Goal: Information Seeking & Learning: Compare options

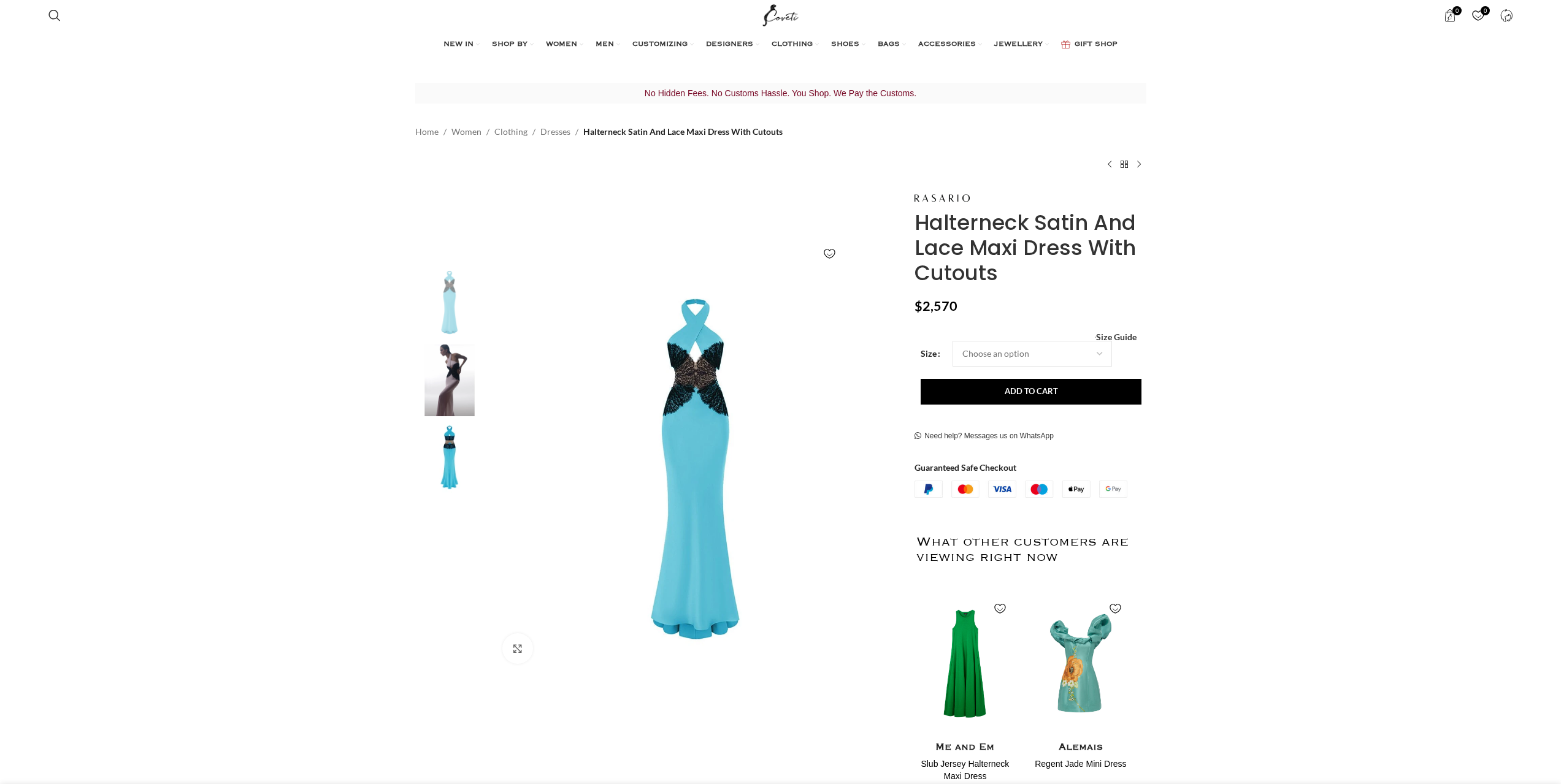
click at [462, 367] on img at bounding box center [449, 380] width 75 height 72
click at [425, 388] on img at bounding box center [449, 380] width 75 height 72
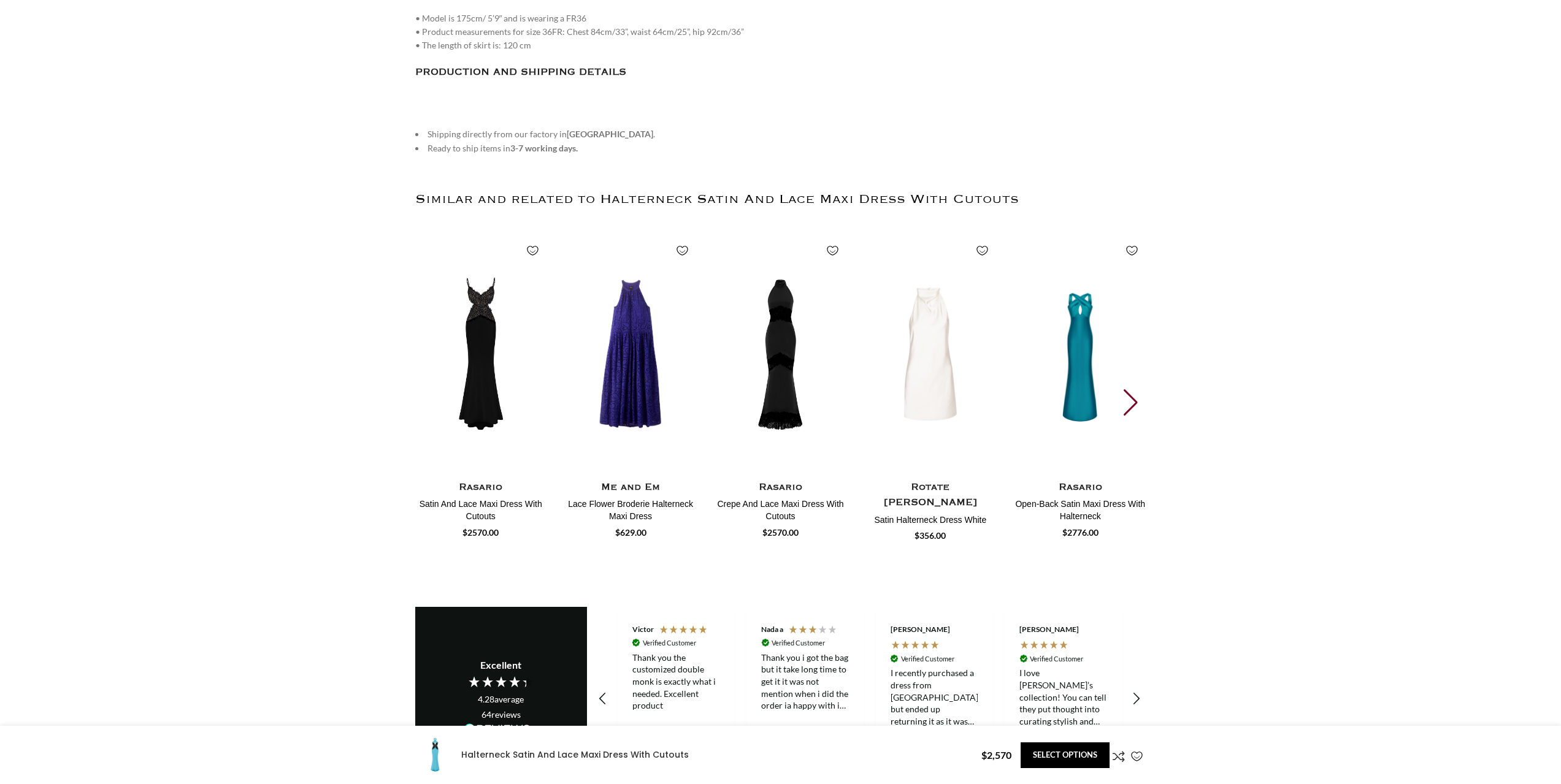
scroll to position [1717, 0]
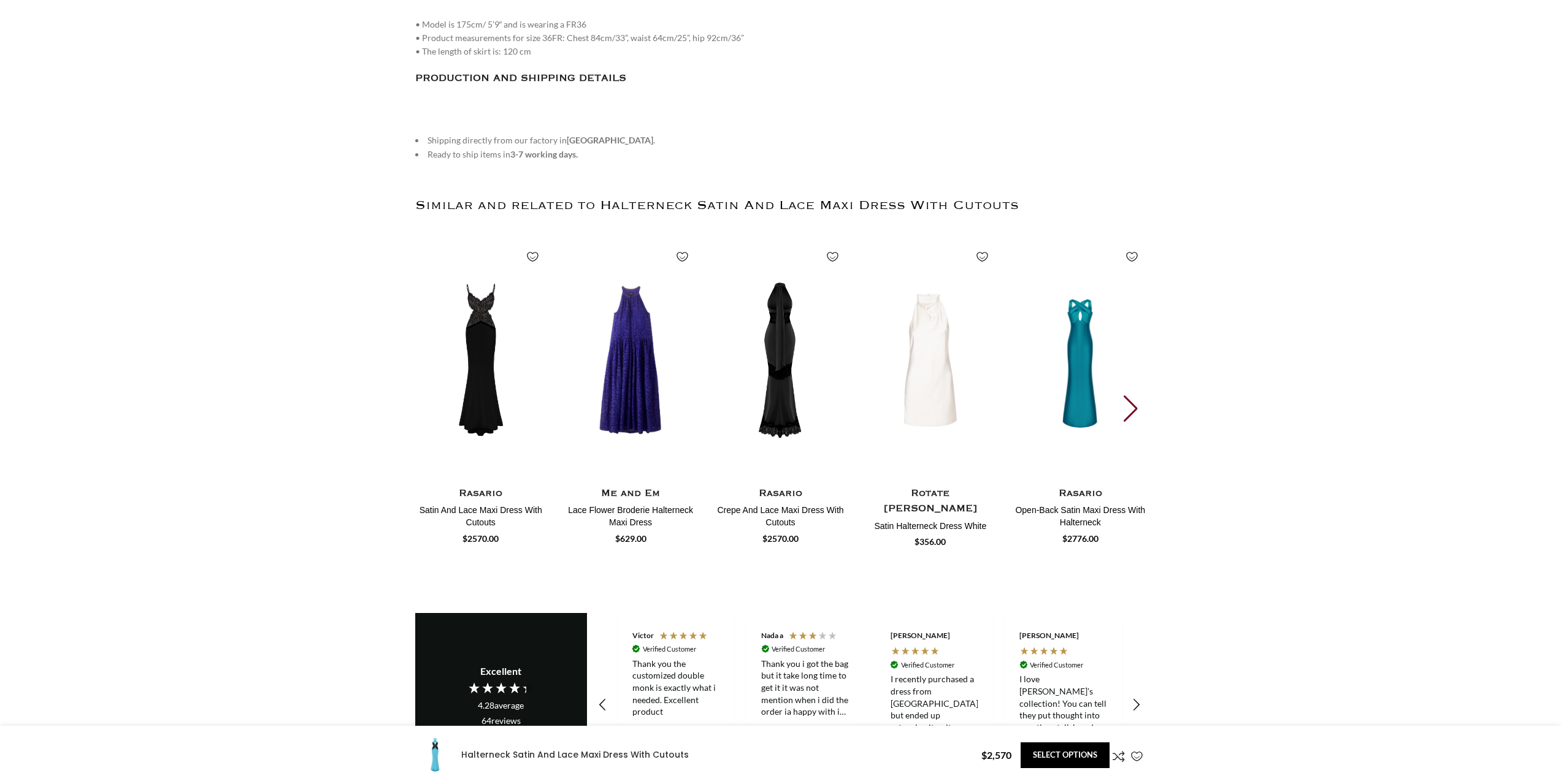
click at [771, 382] on img "3 / 30" at bounding box center [780, 360] width 136 height 253
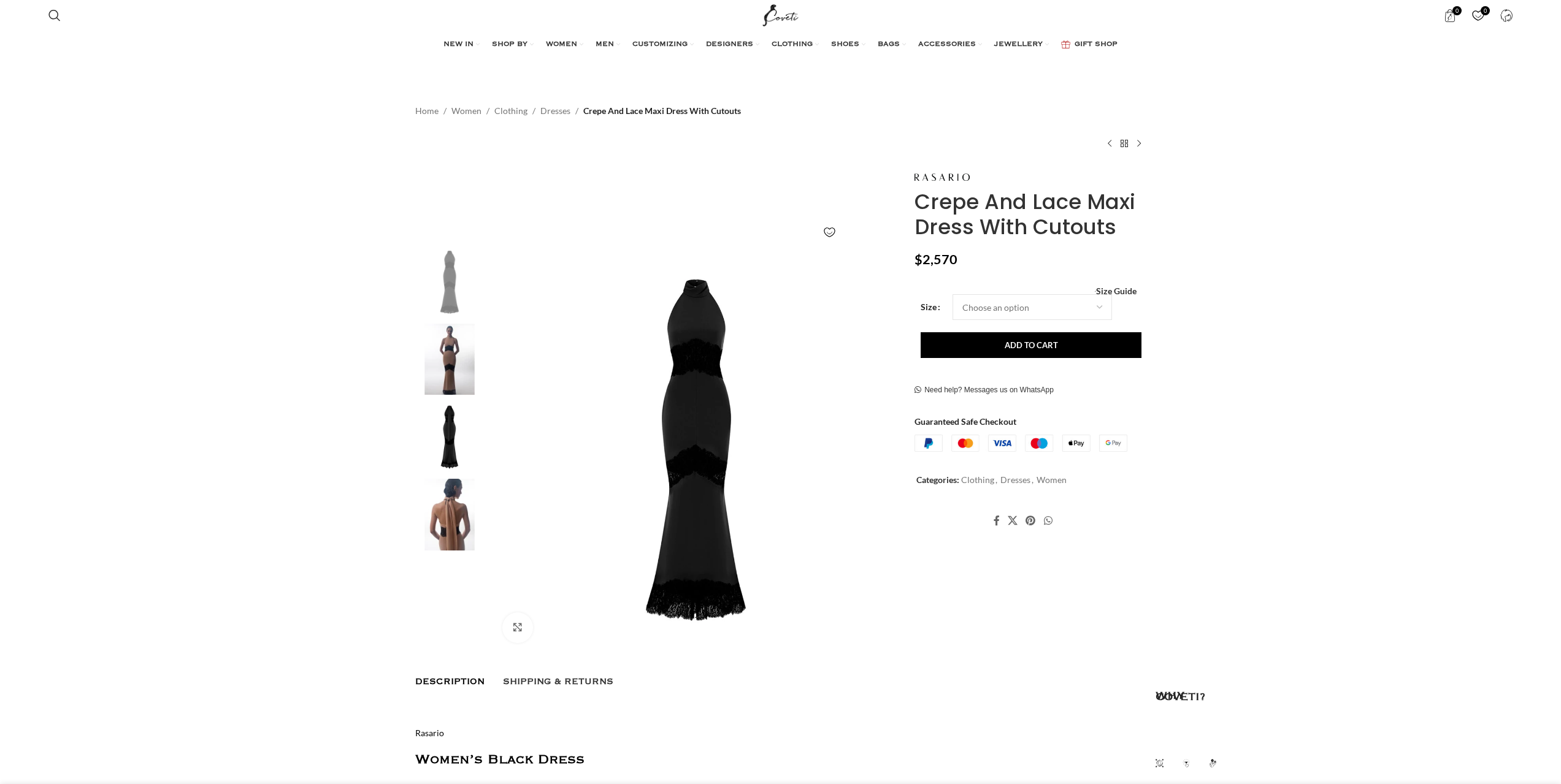
click at [453, 363] on img at bounding box center [449, 359] width 75 height 72
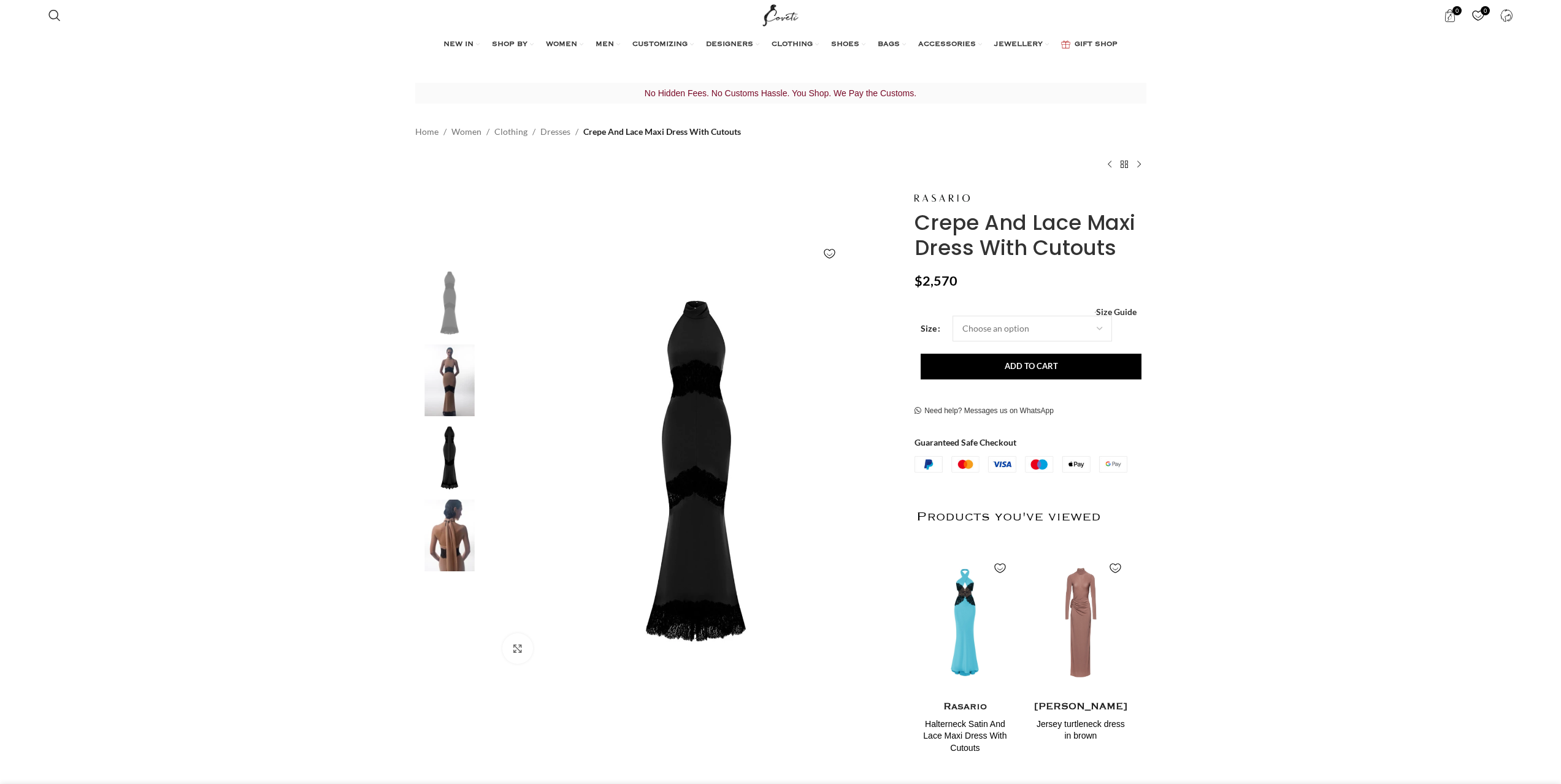
click at [451, 373] on img at bounding box center [449, 380] width 75 height 72
click at [455, 525] on img at bounding box center [449, 535] width 75 height 72
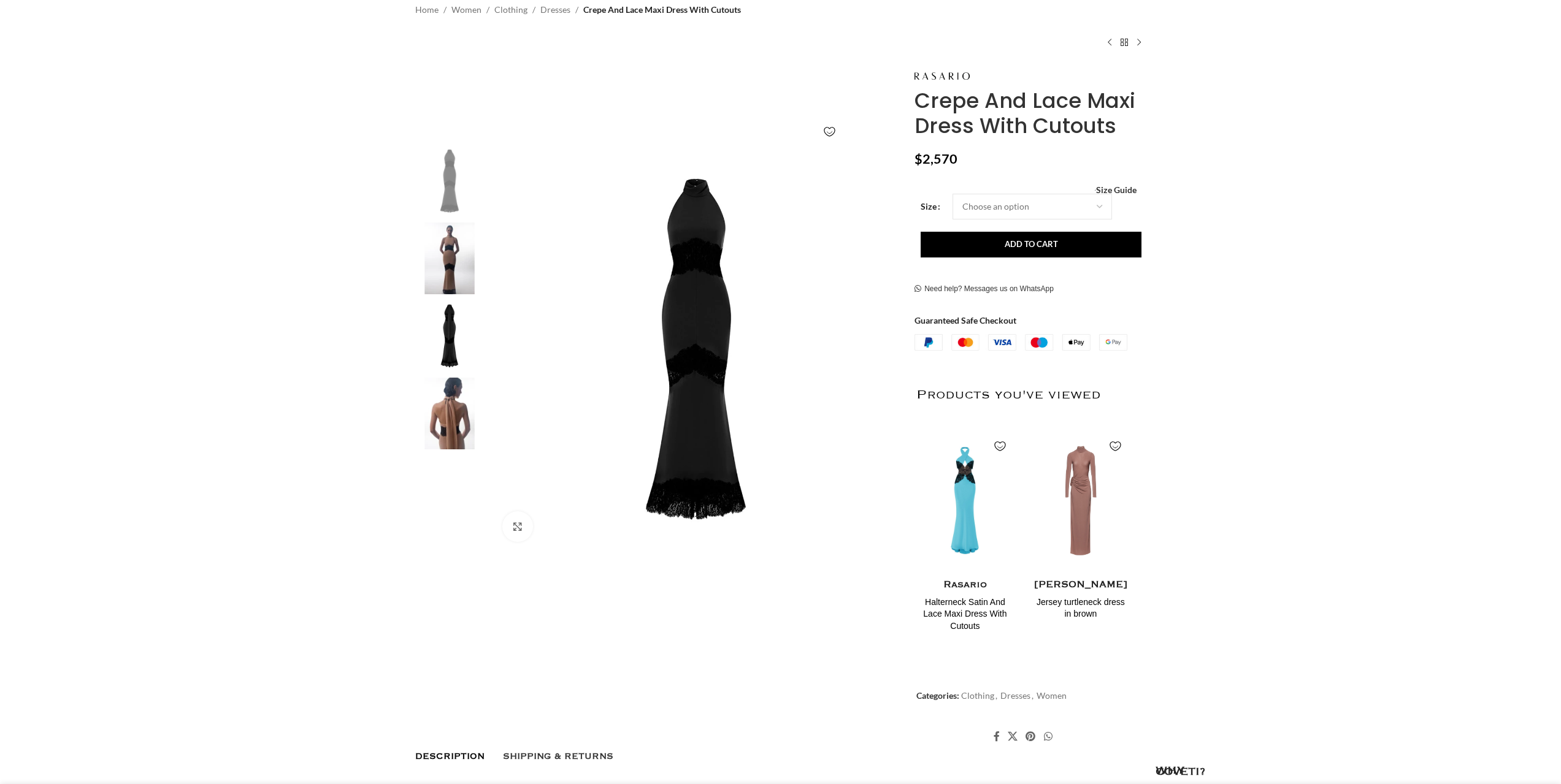
scroll to position [123, 0]
click at [464, 253] on img at bounding box center [449, 259] width 75 height 72
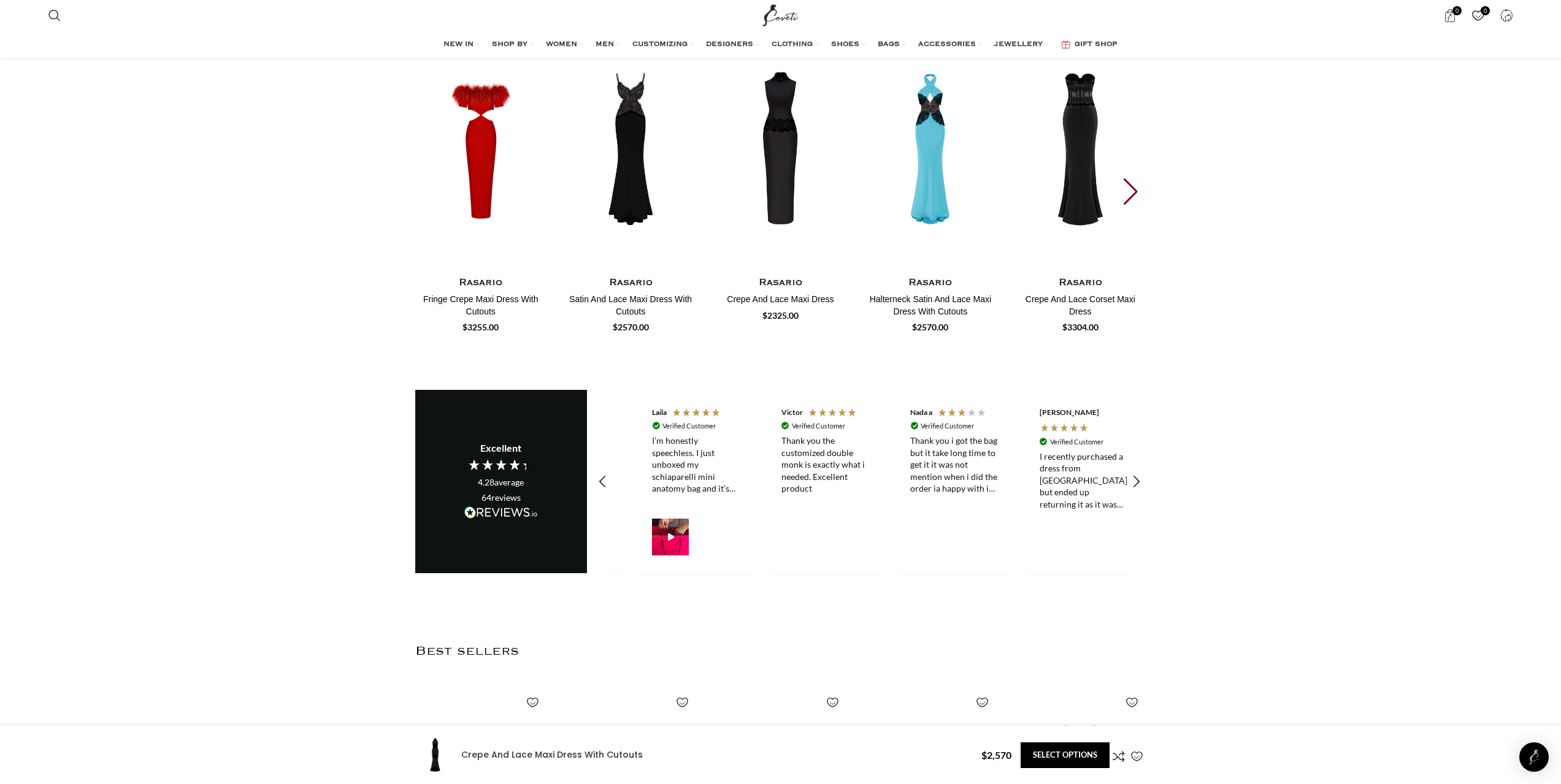
scroll to position [0, 129]
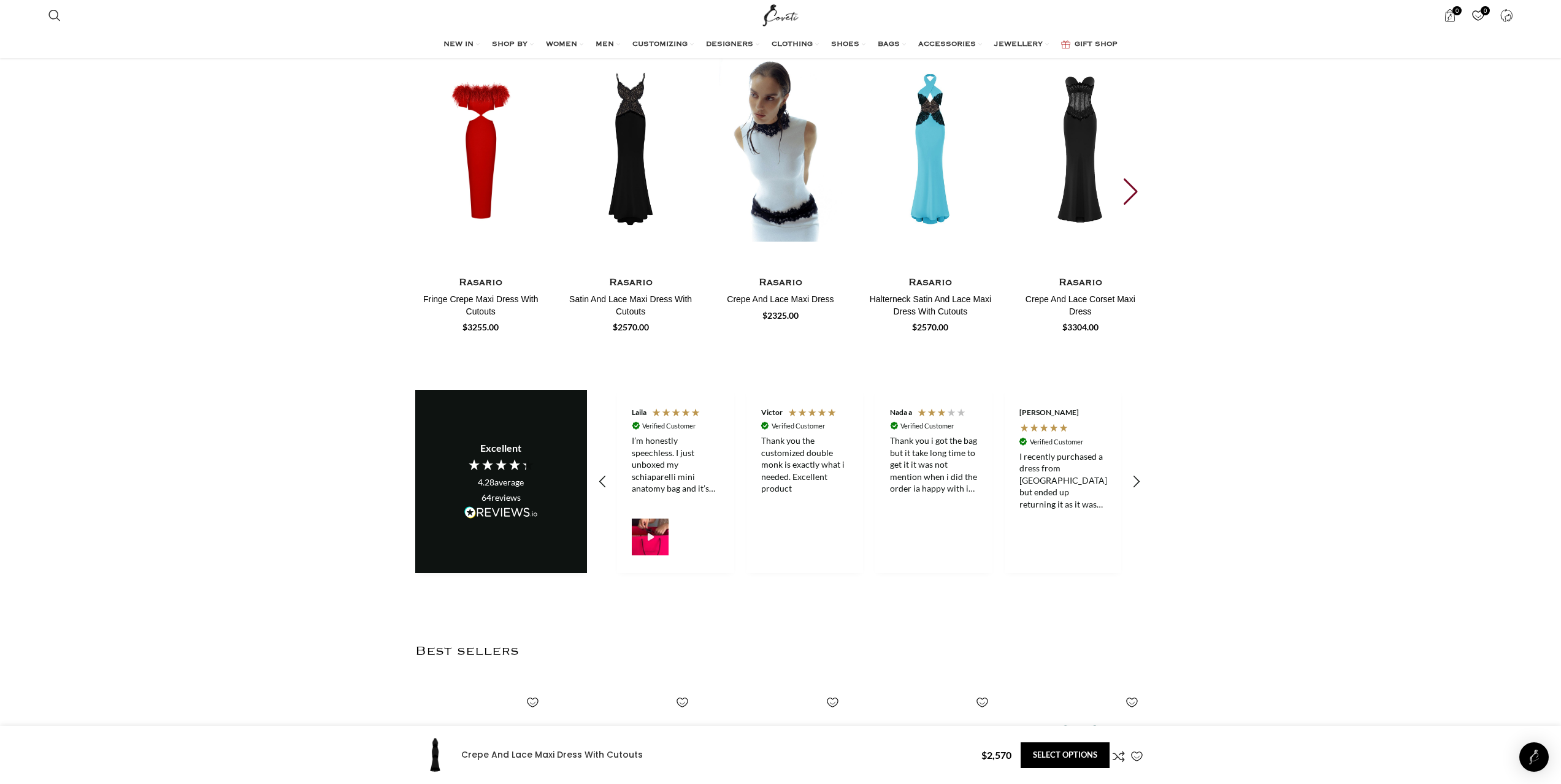
click at [820, 209] on img "3 / 30" at bounding box center [780, 150] width 136 height 253
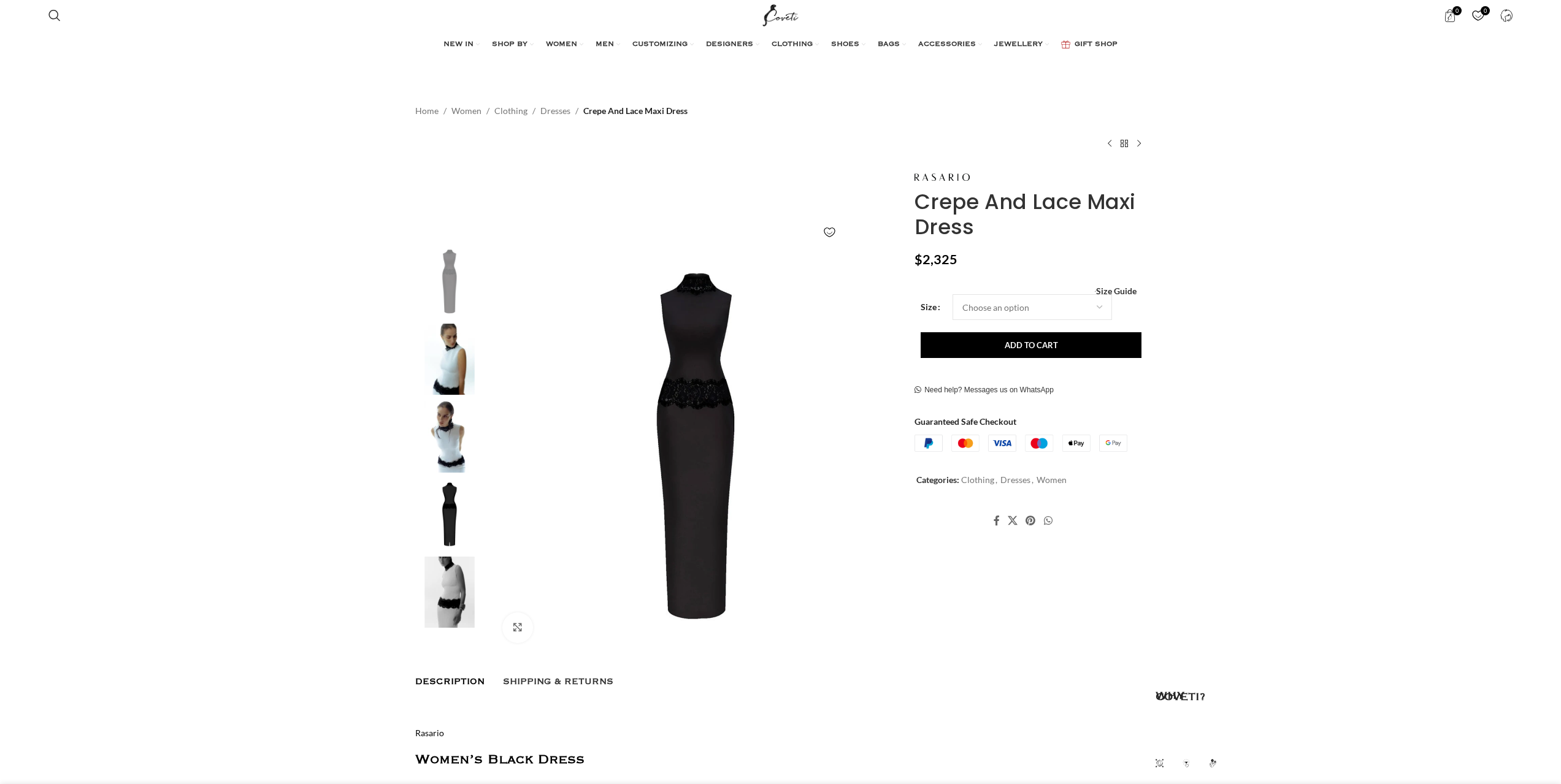
click at [459, 356] on img at bounding box center [449, 359] width 75 height 72
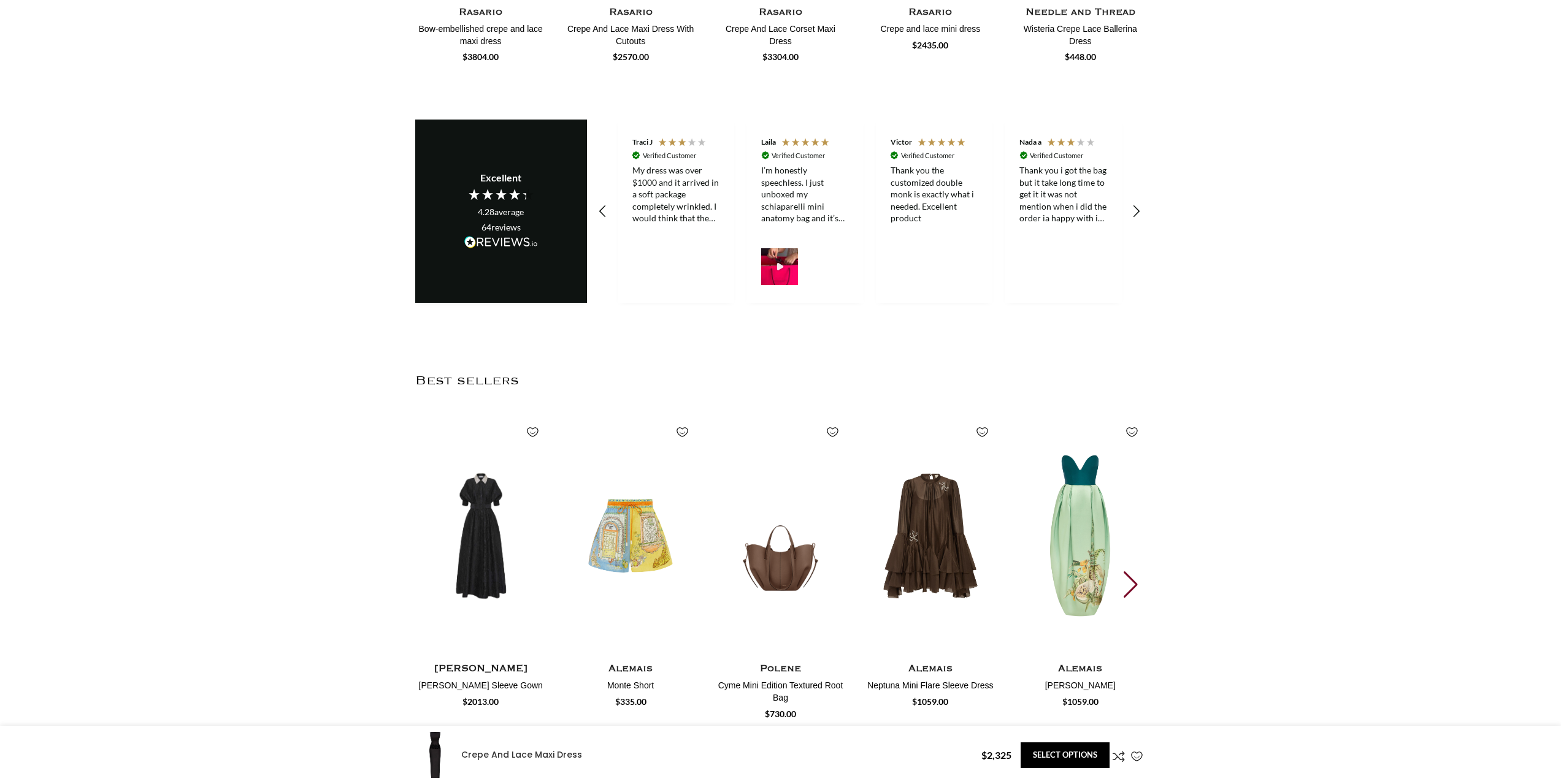
scroll to position [1618, 0]
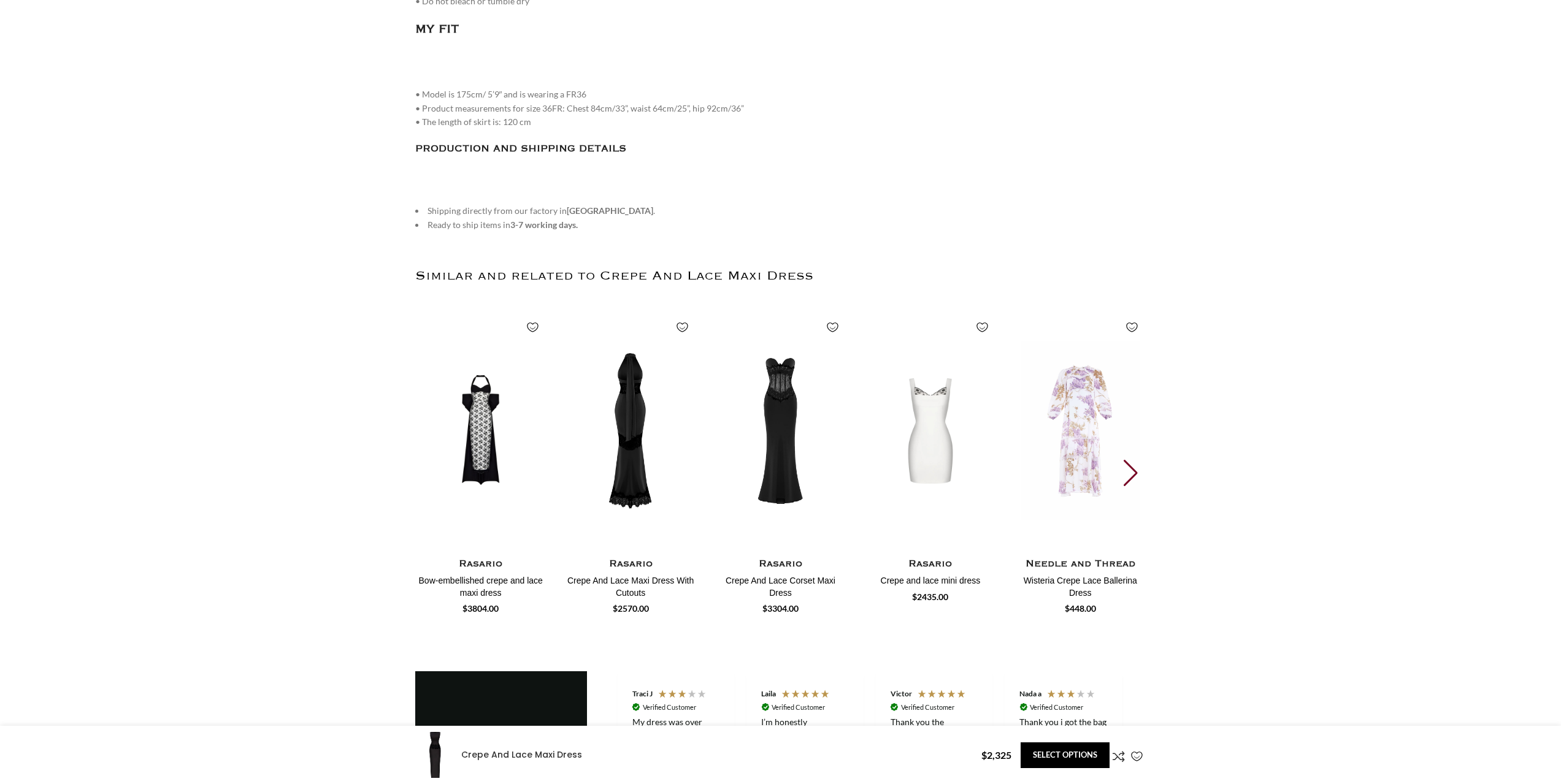
click at [659, 469] on img "2 / 30" at bounding box center [631, 431] width 136 height 253
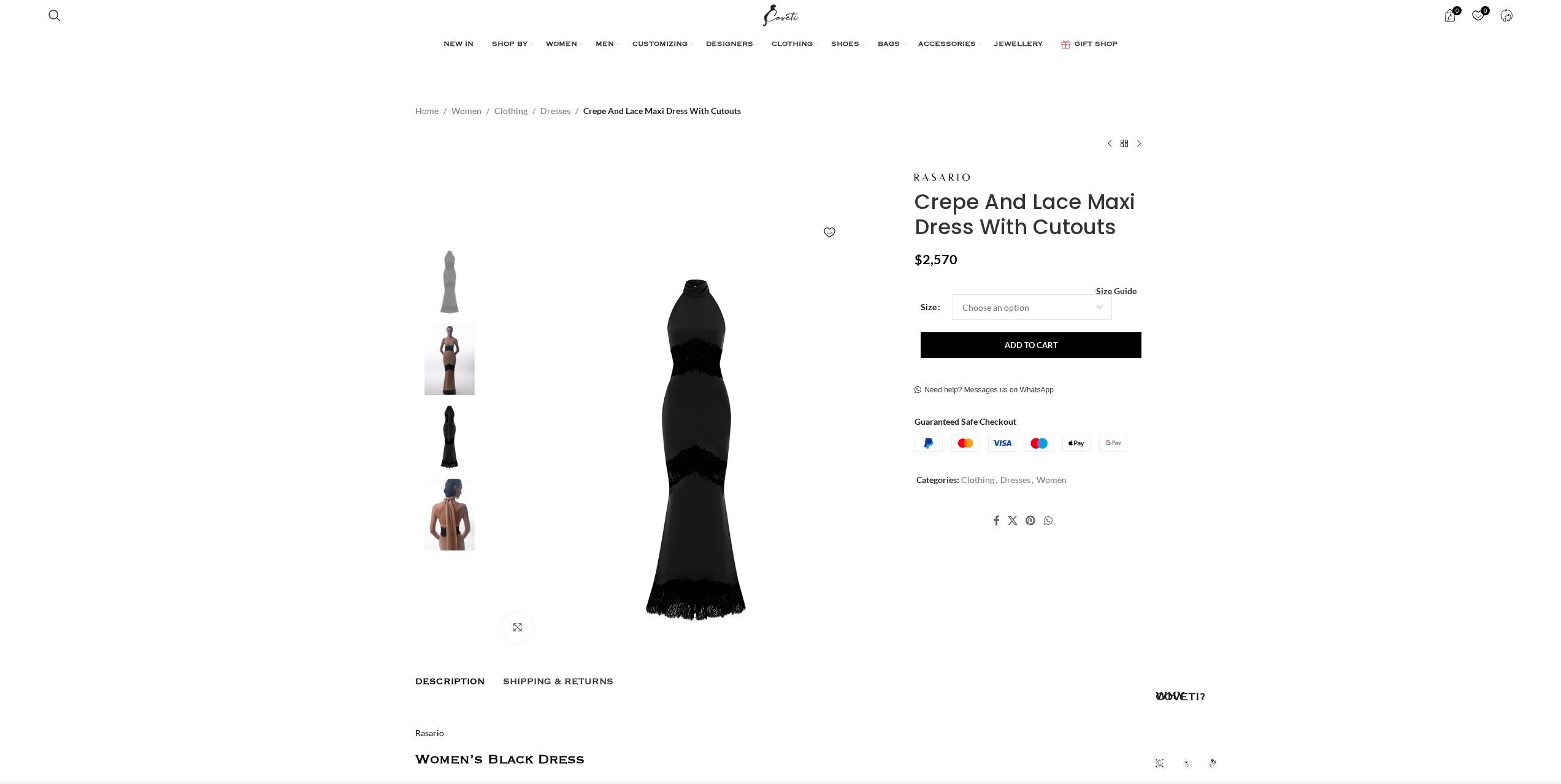
click at [472, 361] on img at bounding box center [449, 359] width 75 height 72
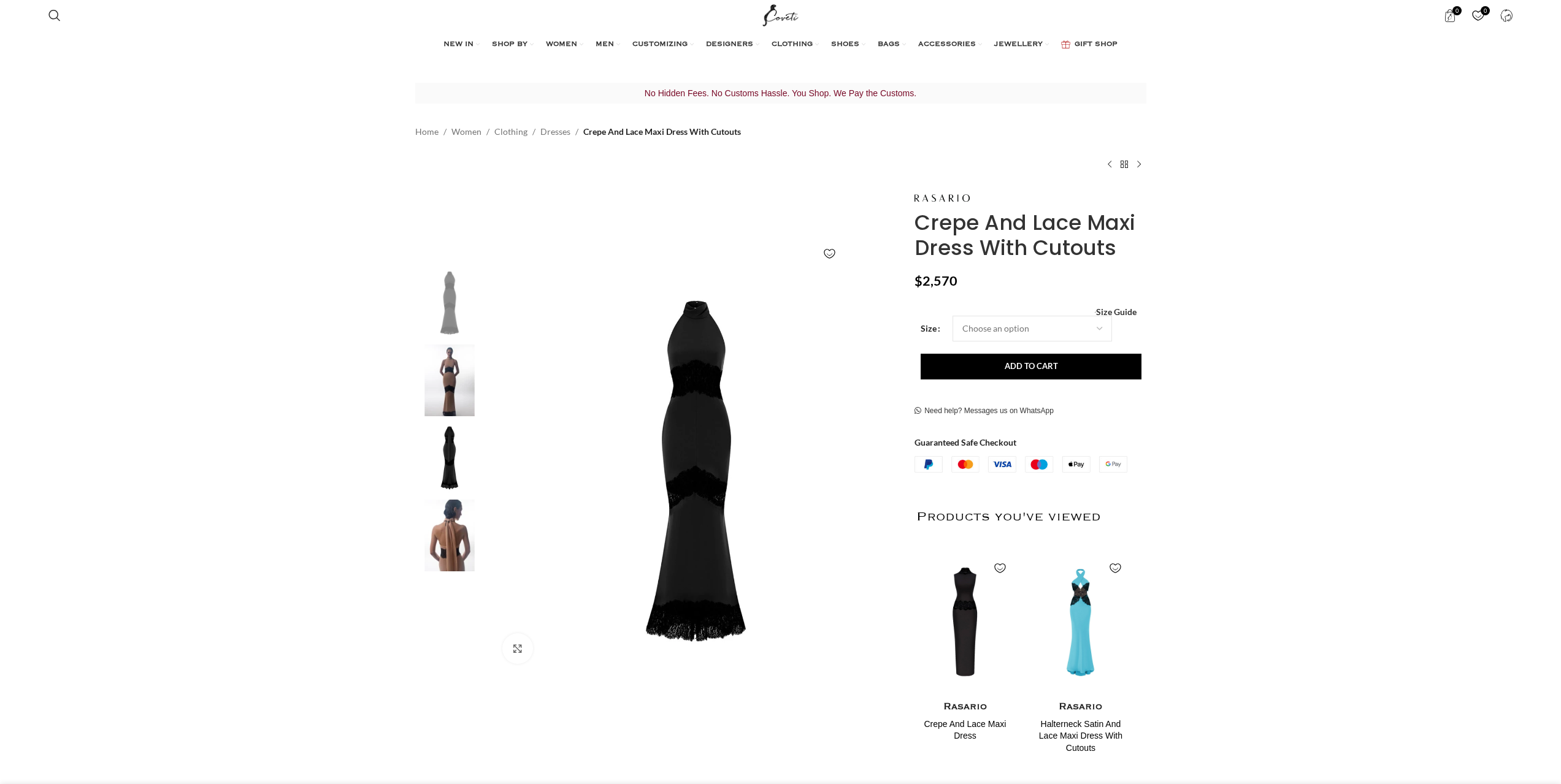
click at [456, 382] on img at bounding box center [449, 380] width 75 height 72
click at [717, 511] on img at bounding box center [696, 471] width 407 height 406
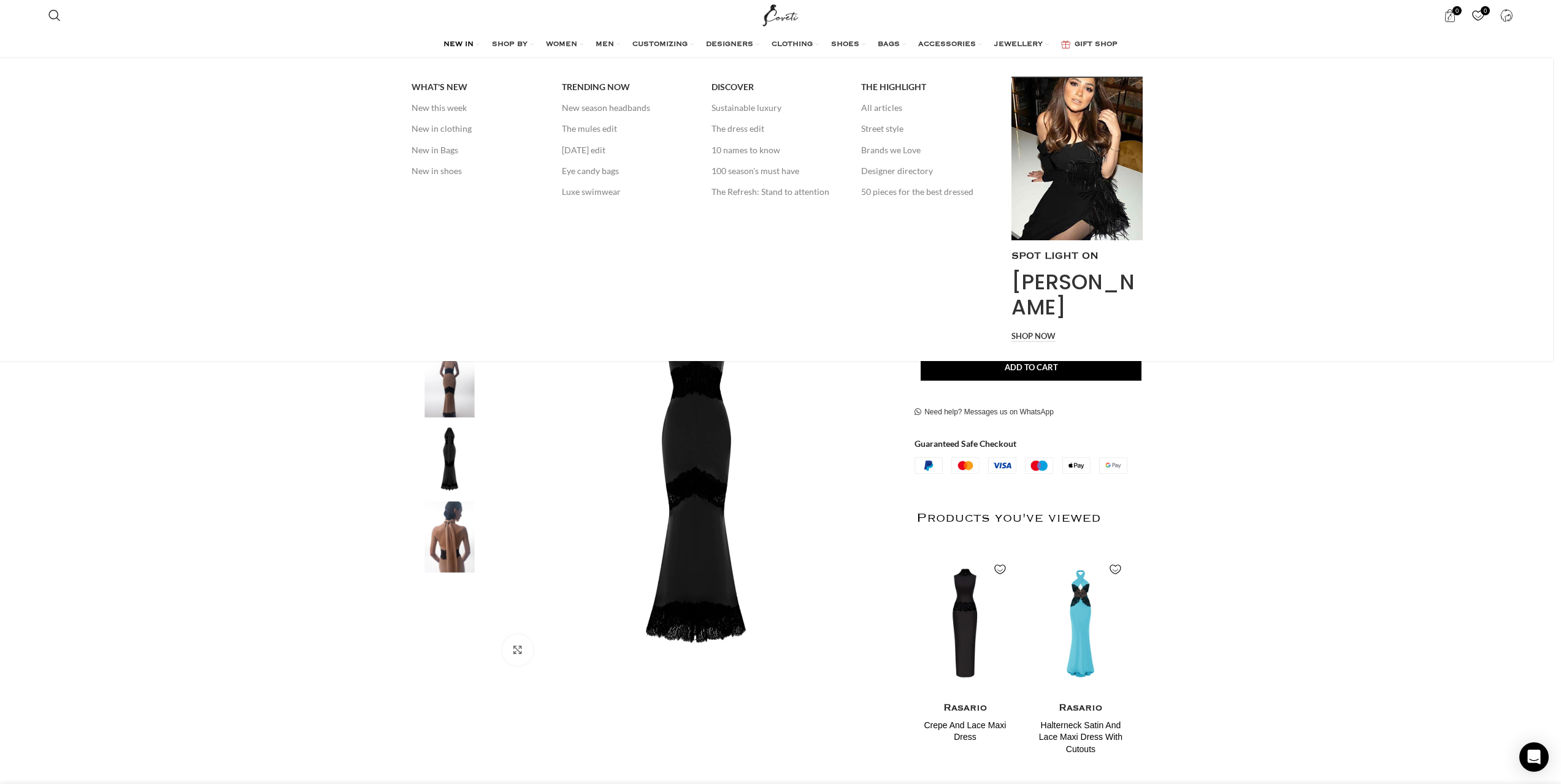
scroll to position [0, 258]
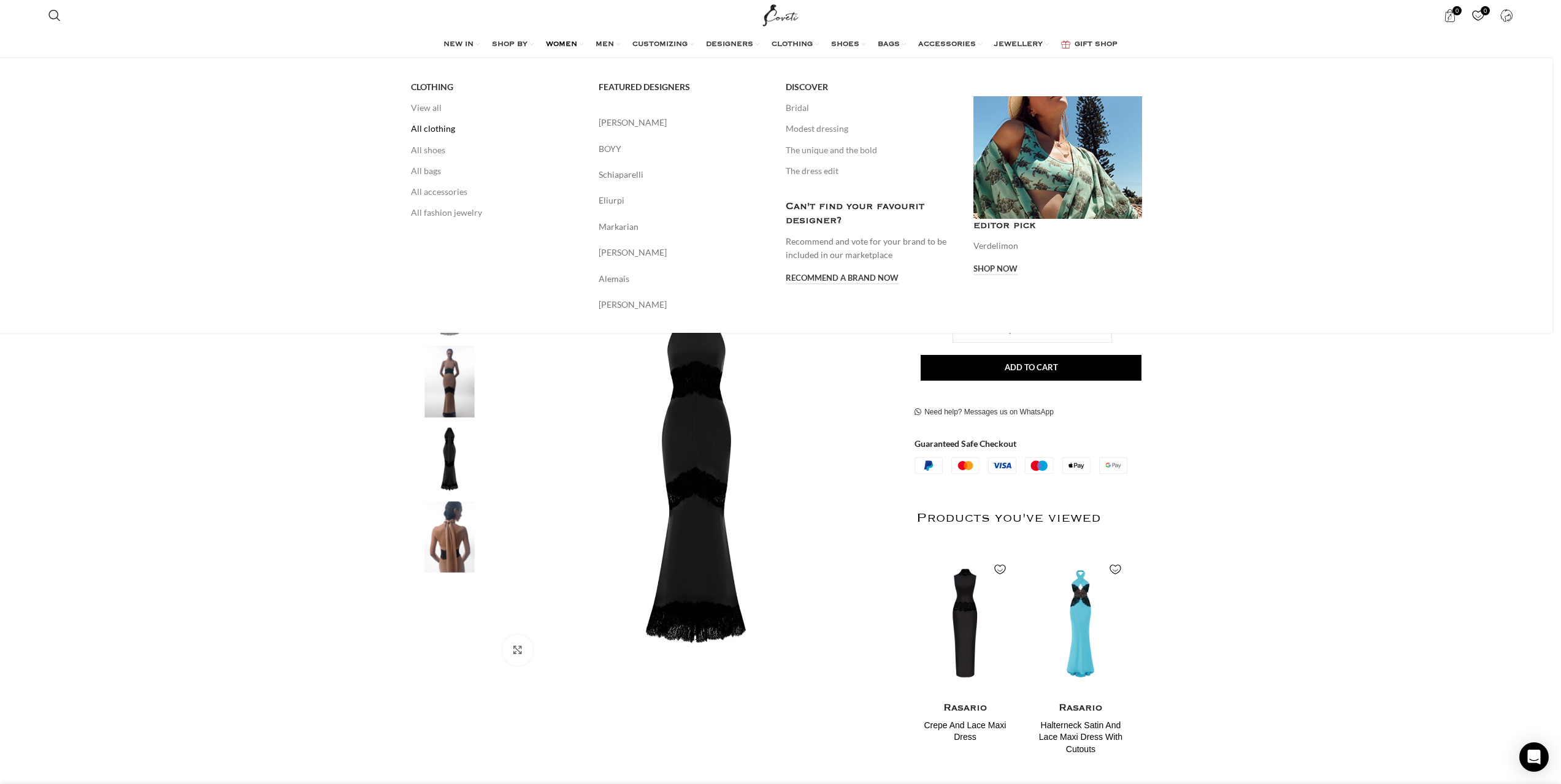
click at [429, 133] on link "All clothing" at bounding box center [496, 128] width 169 height 21
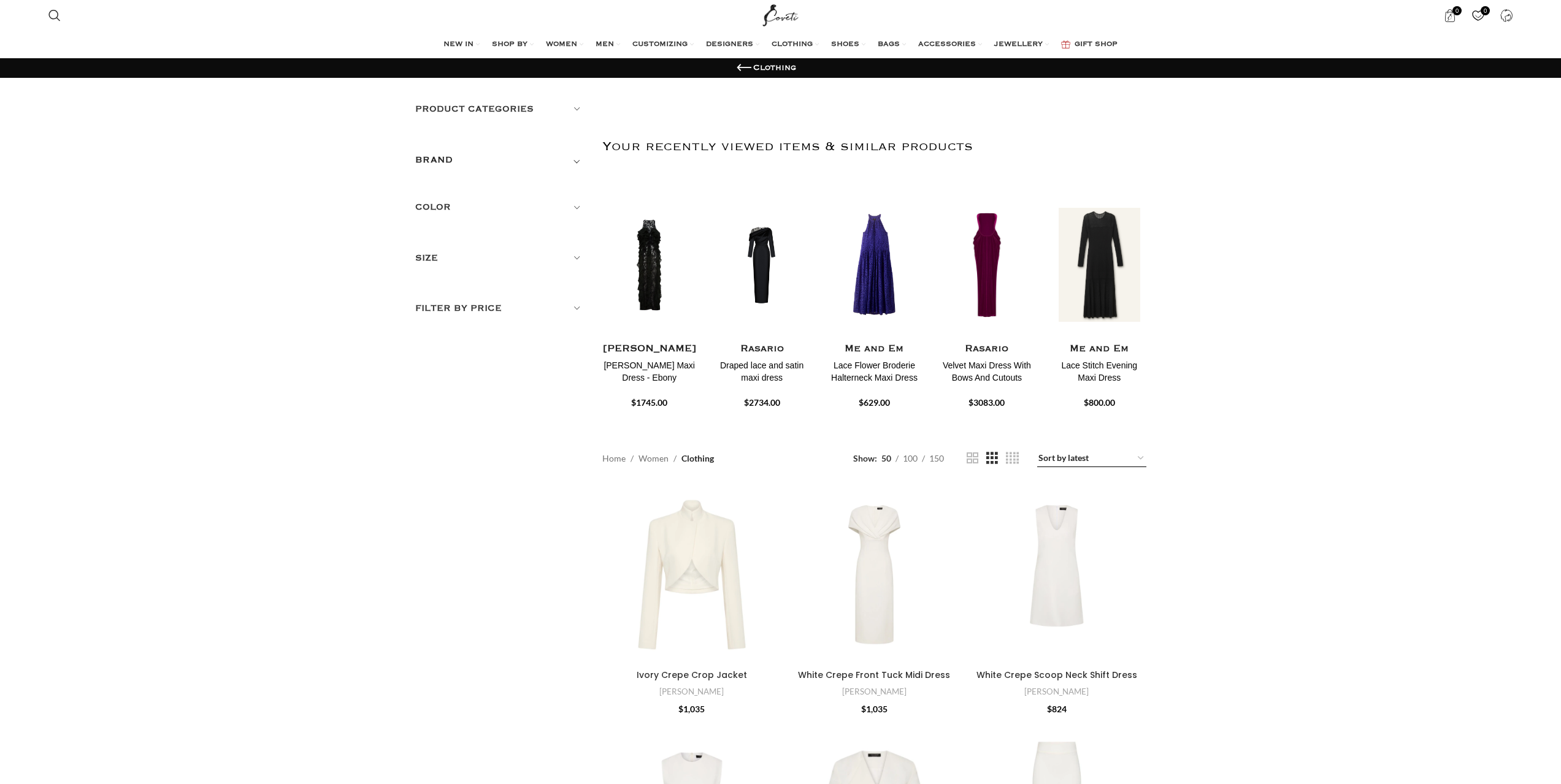
click at [1097, 455] on select "Sort by popularity Sort by average rating Sort by latest Sort by price: low to …" at bounding box center [1091, 459] width 109 height 17
select select "popularity"
click at [1038, 450] on select "Sort by popularity Sort by average rating Sort by latest Sort by price: low to …" at bounding box center [1091, 459] width 109 height 17
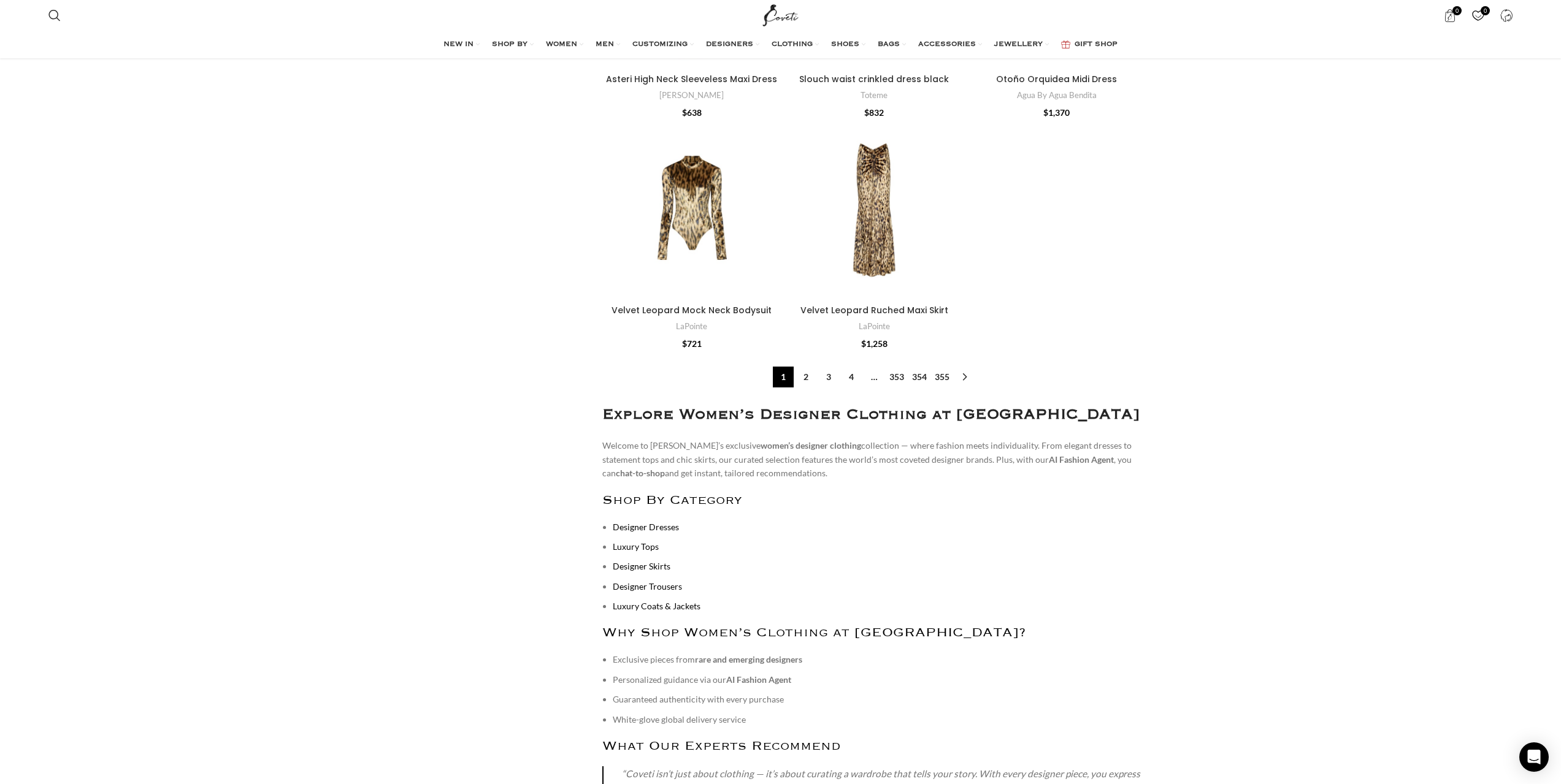
scroll to position [3863, 0]
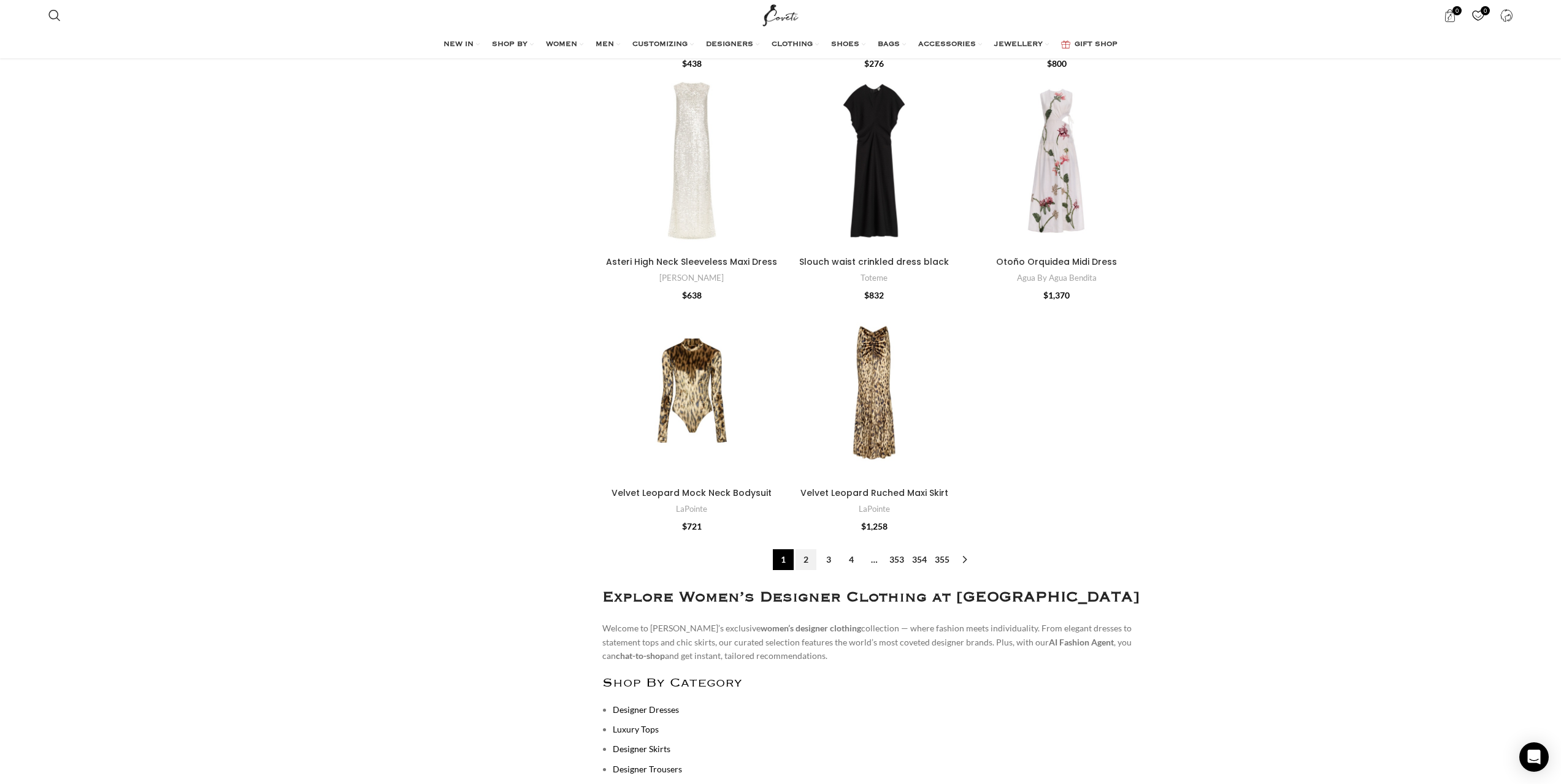
click at [811, 549] on link "2" at bounding box center [806, 559] width 21 height 21
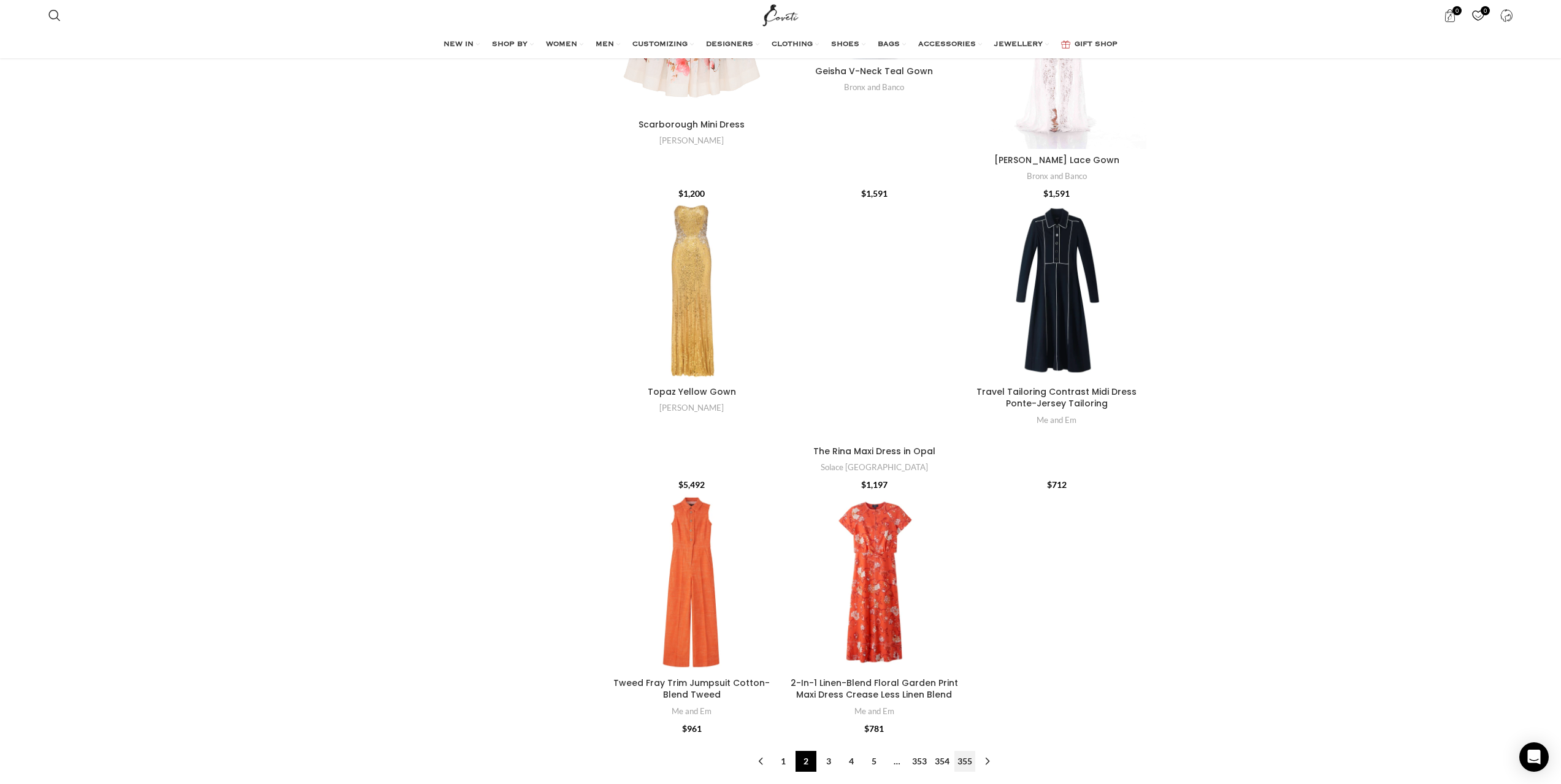
scroll to position [3986, 0]
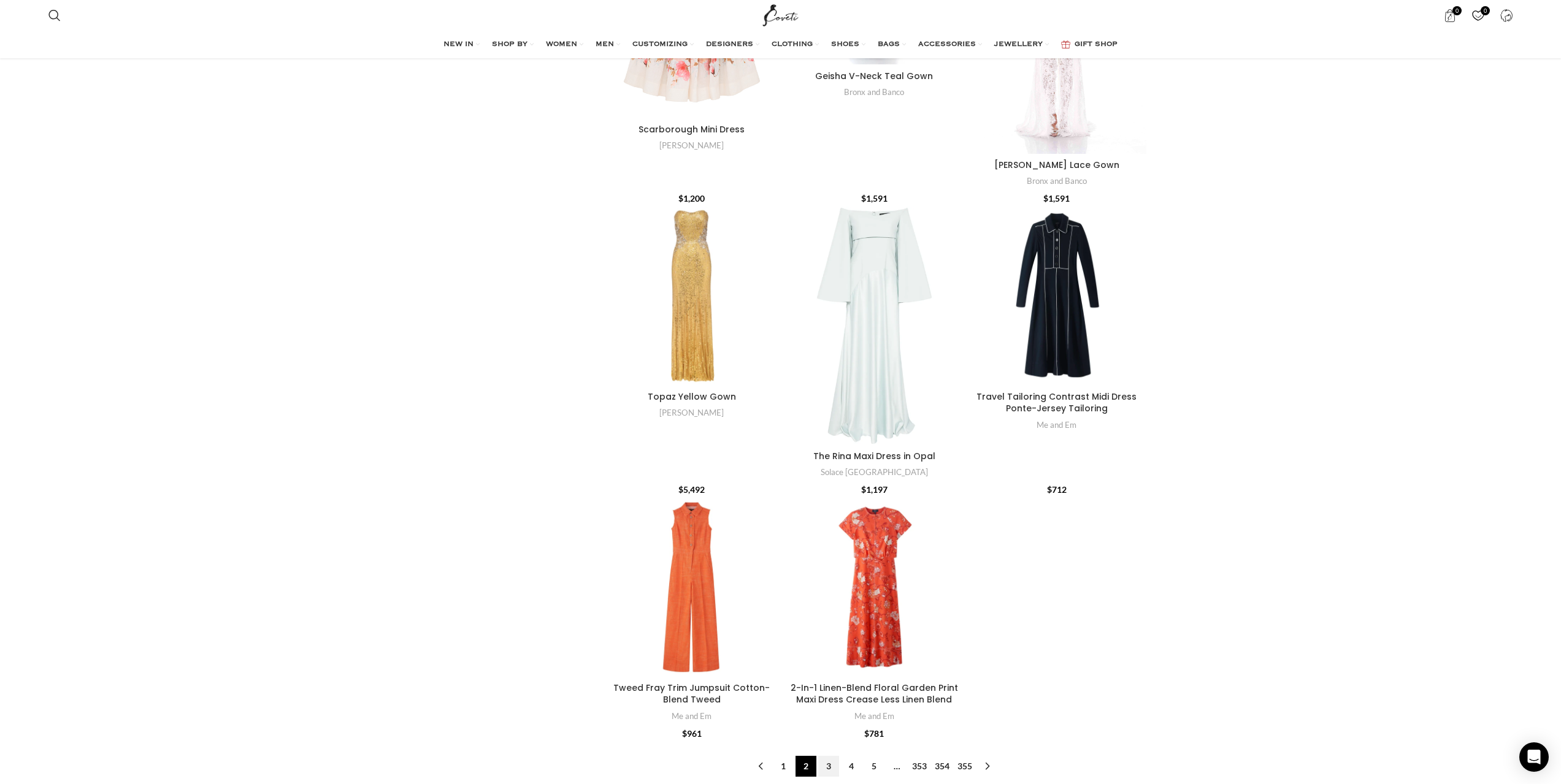
click at [831, 756] on link "3" at bounding box center [828, 766] width 21 height 21
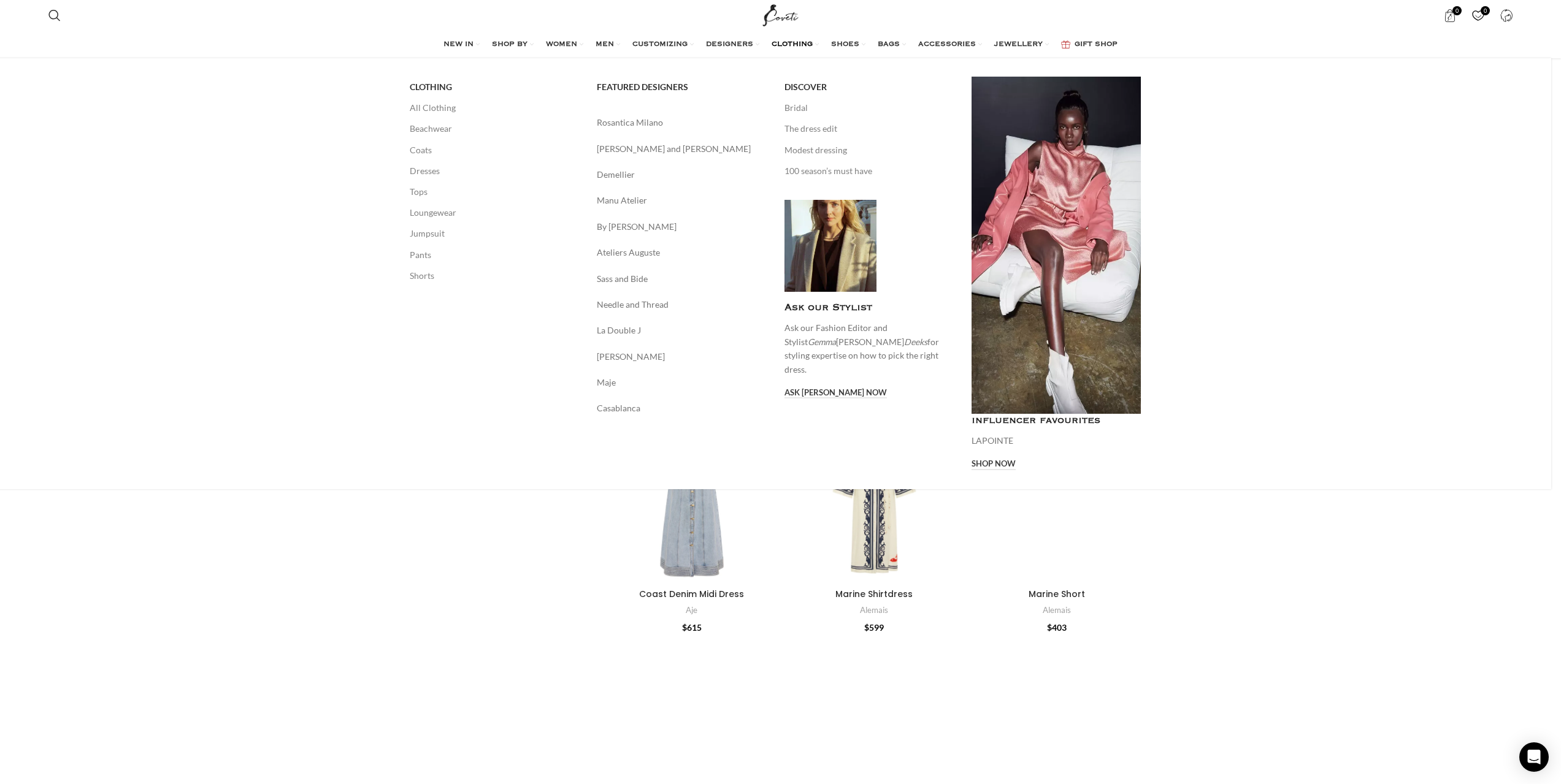
scroll to position [2637, 0]
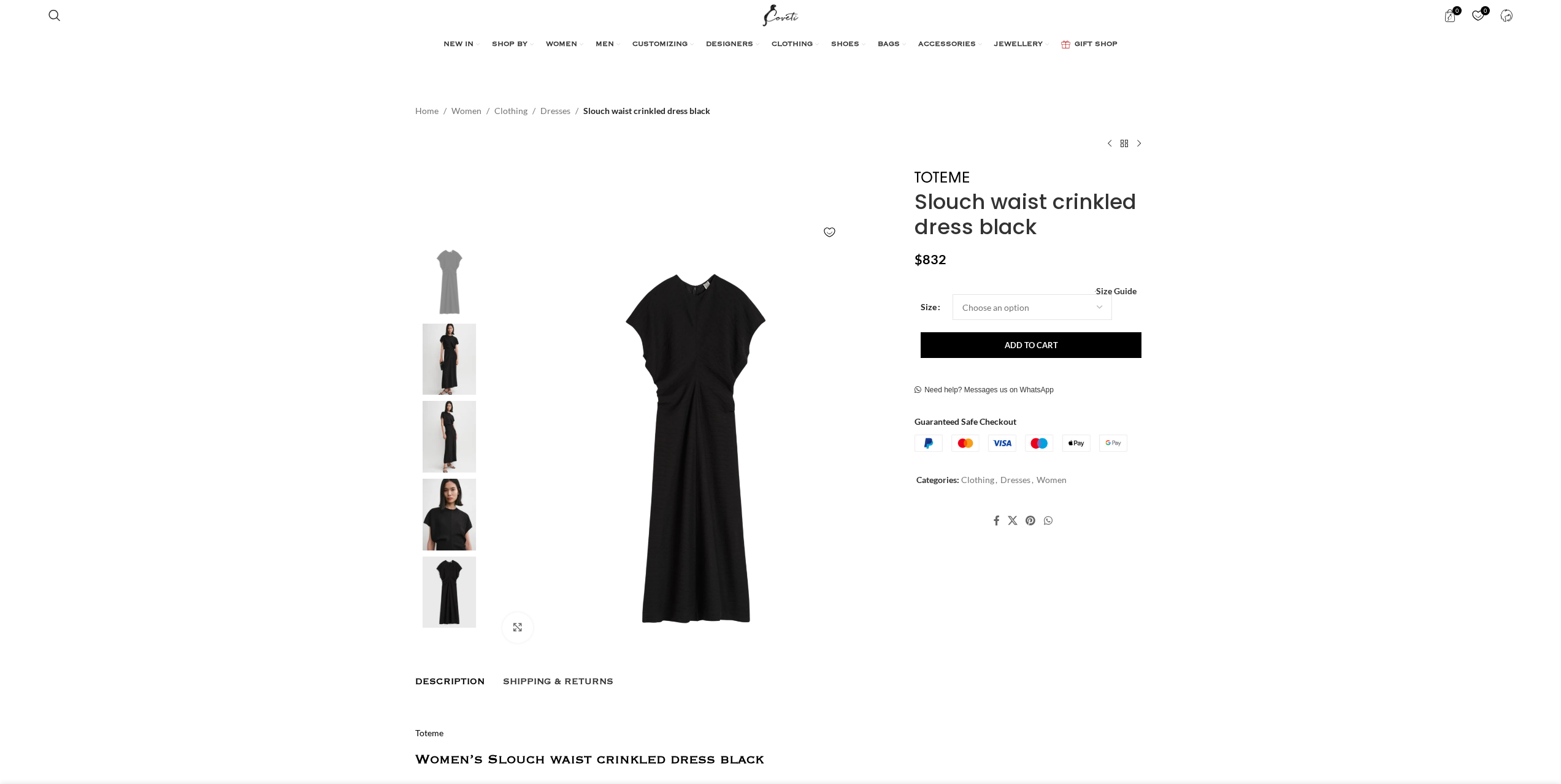
click at [458, 446] on img at bounding box center [449, 437] width 75 height 72
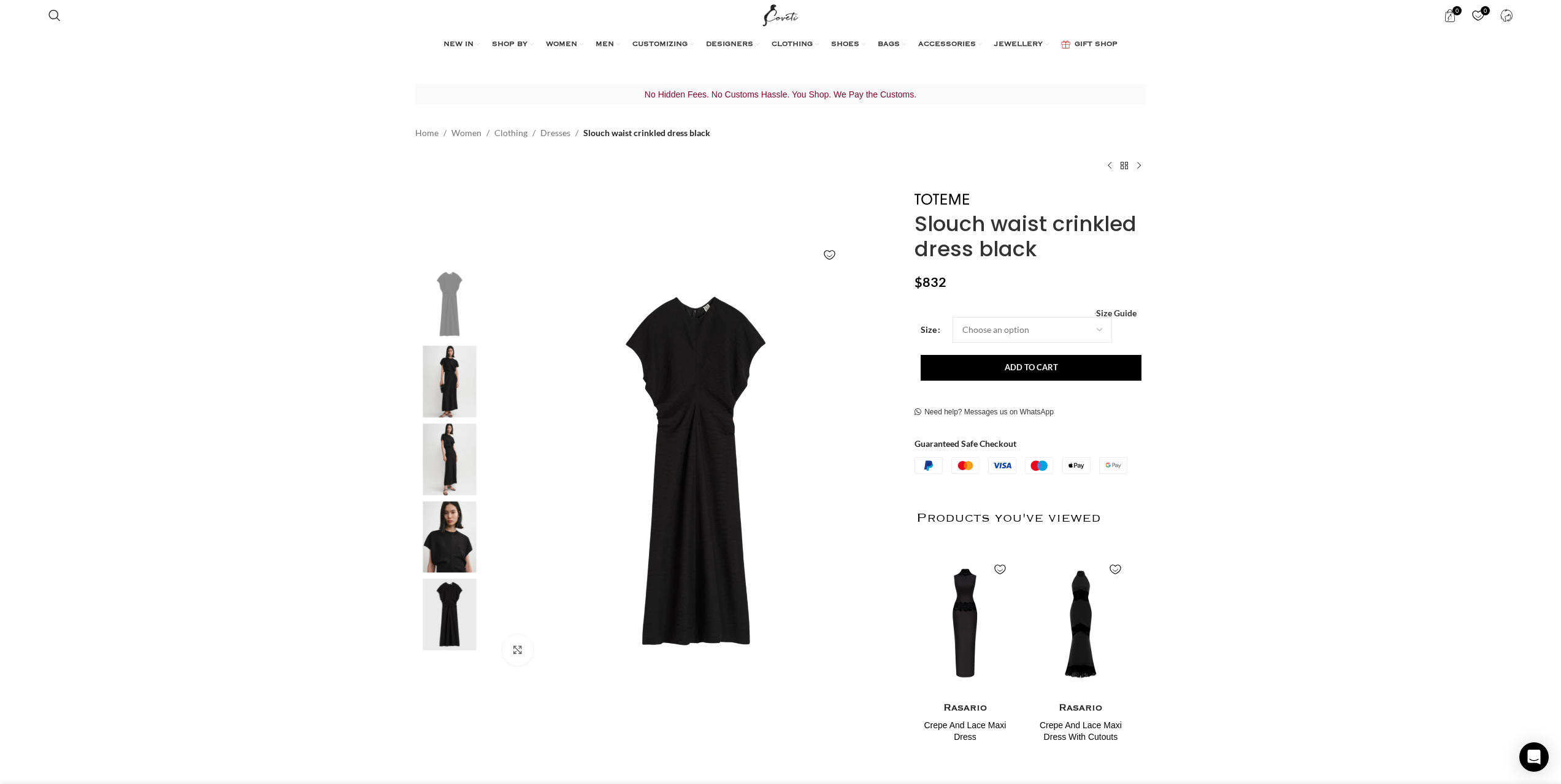
scroll to position [0, 129]
click at [470, 369] on img "2 / 5" at bounding box center [449, 382] width 75 height 72
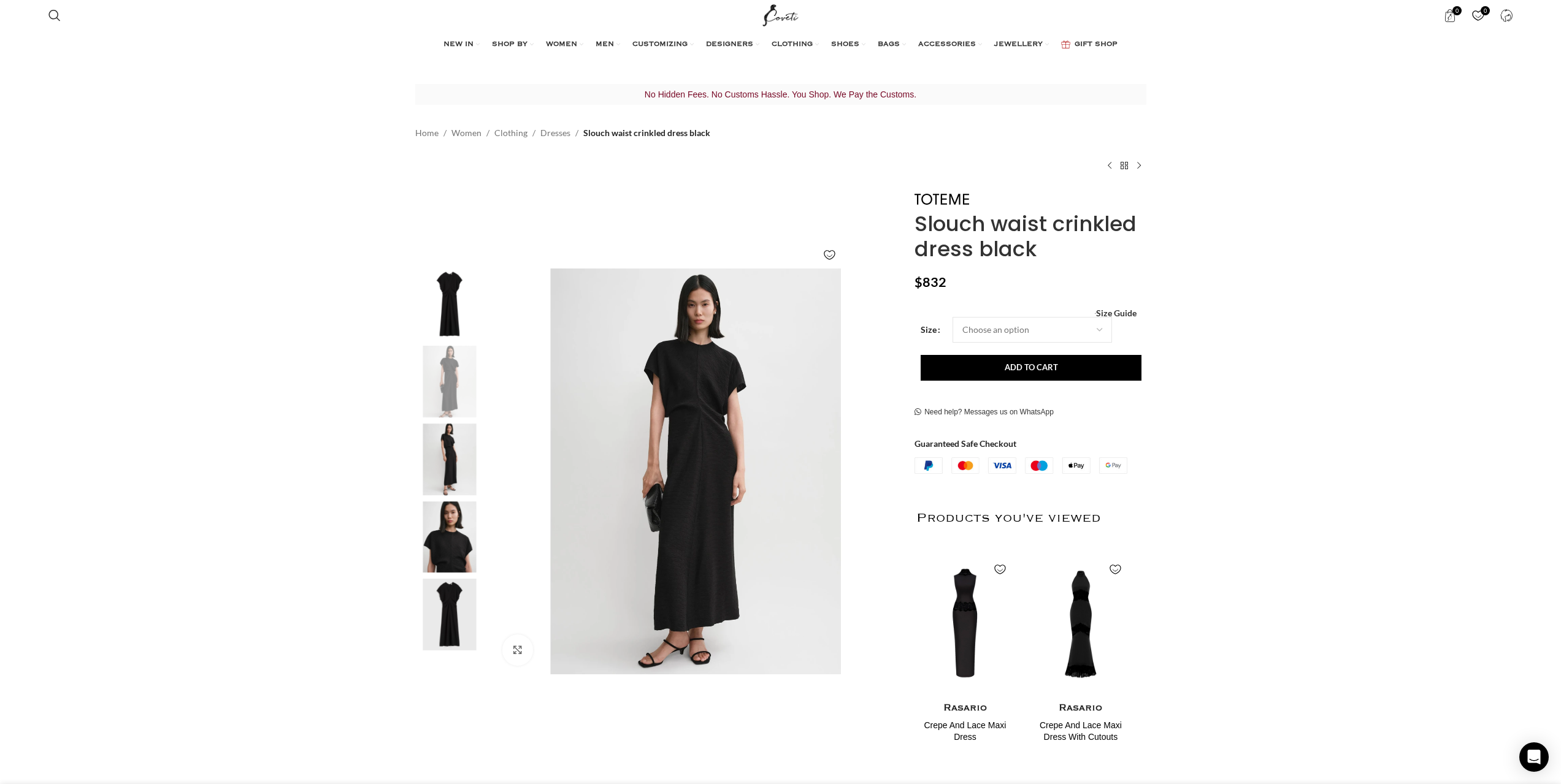
click at [477, 449] on img "3 / 5" at bounding box center [449, 459] width 75 height 72
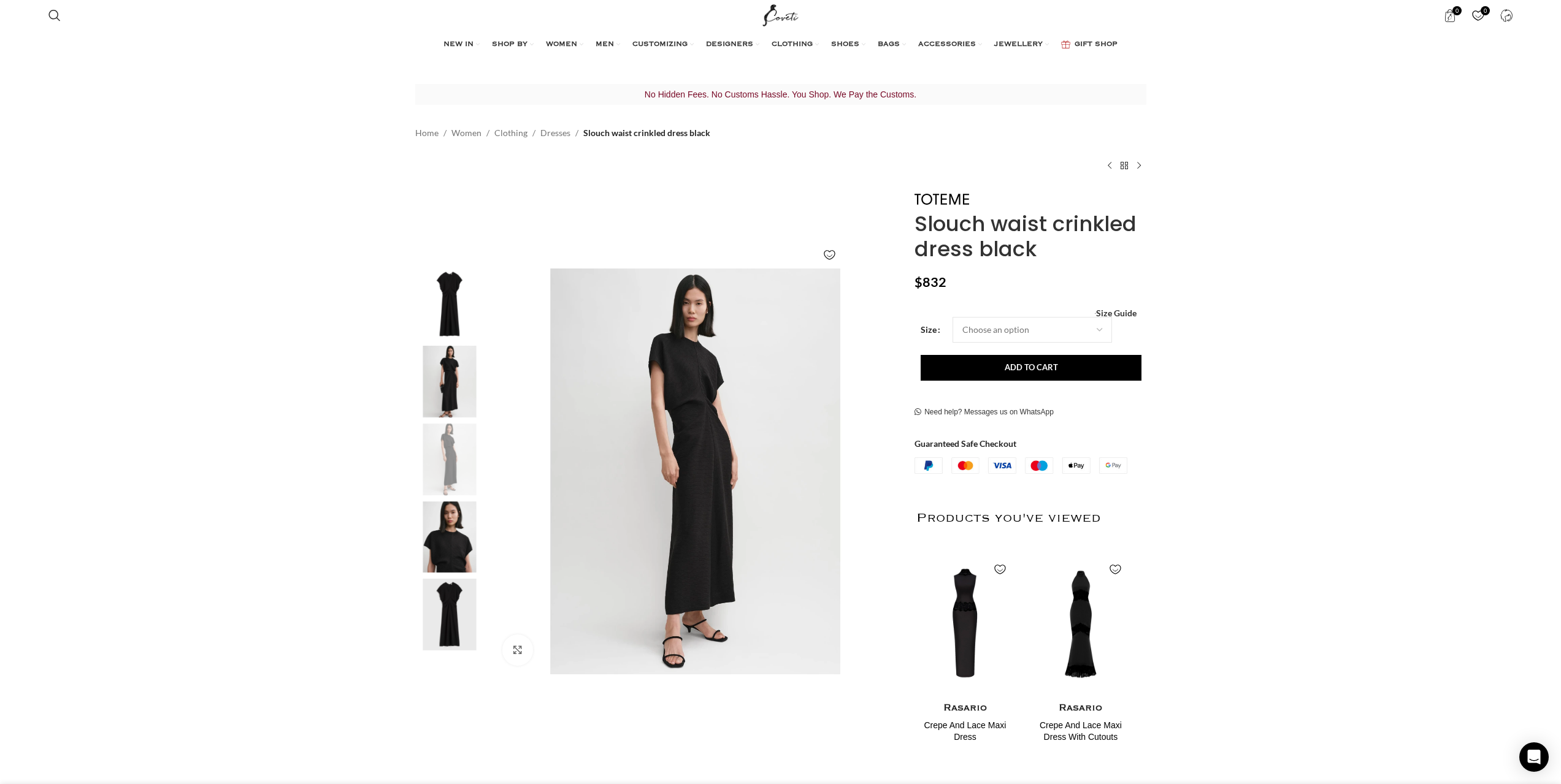
click at [466, 566] on img "4 / 5" at bounding box center [449, 537] width 75 height 72
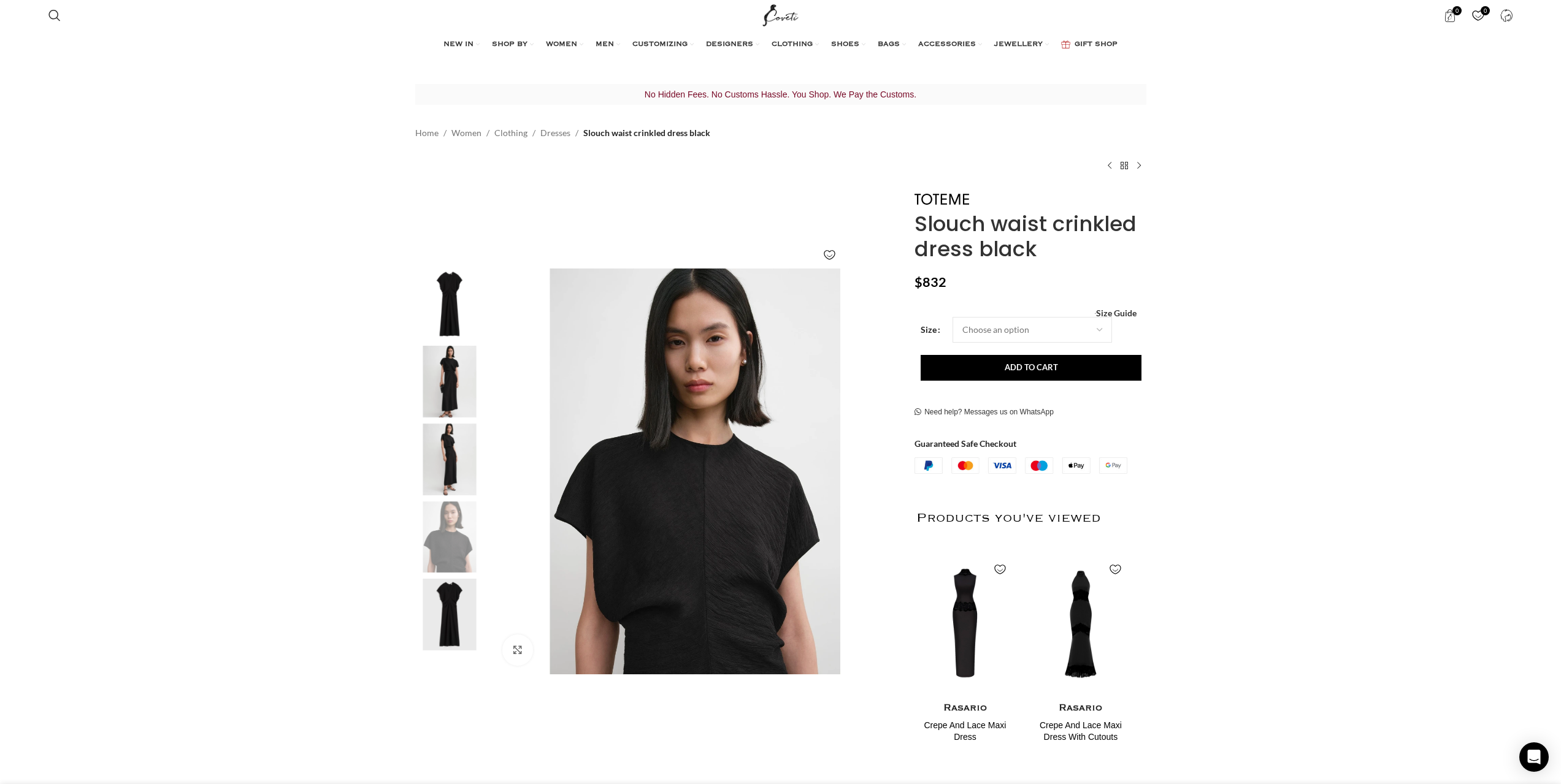
click at [455, 614] on img "5 / 5" at bounding box center [449, 614] width 75 height 72
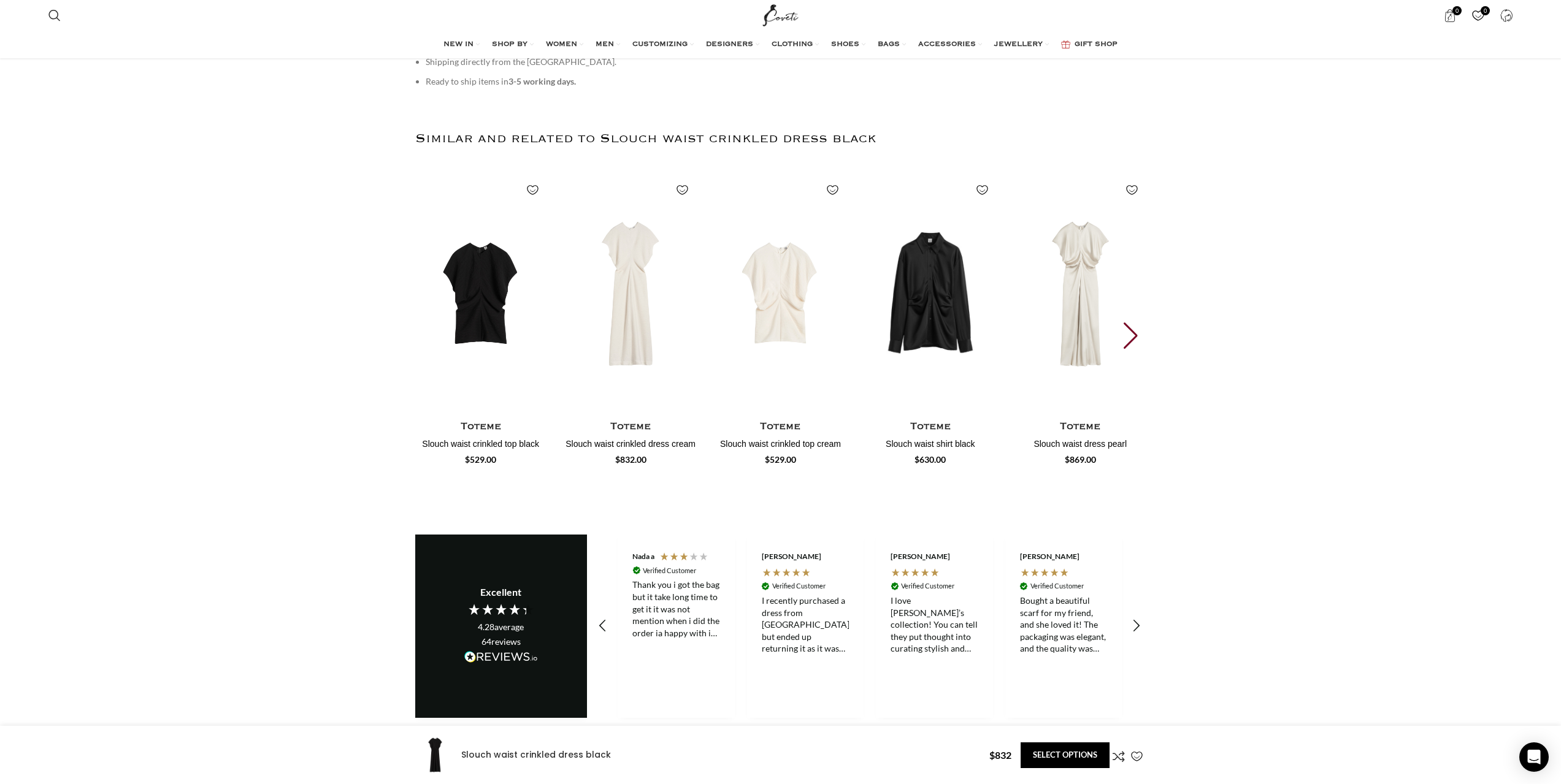
scroll to position [0, 388]
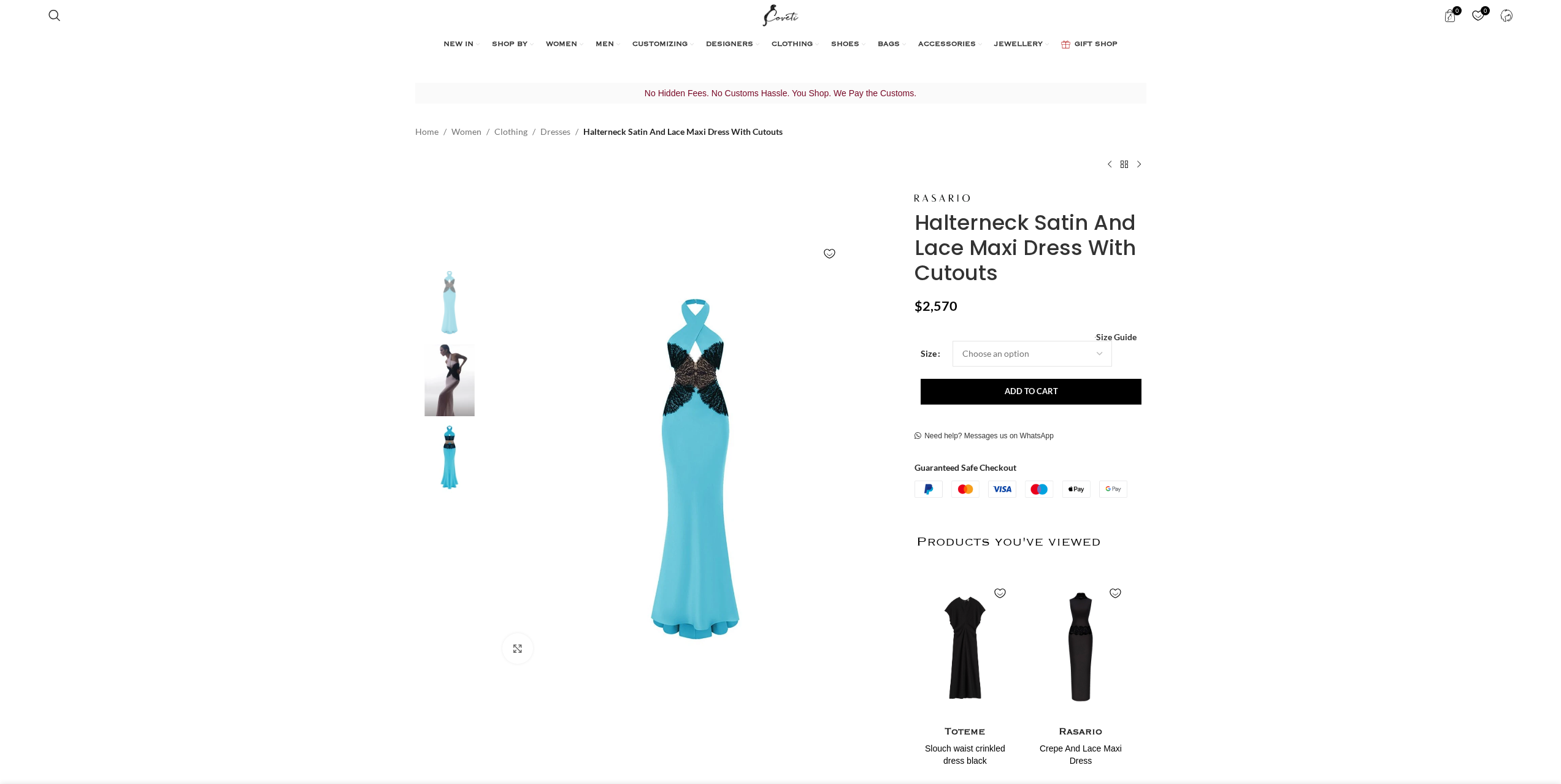
click at [462, 374] on img at bounding box center [449, 380] width 75 height 72
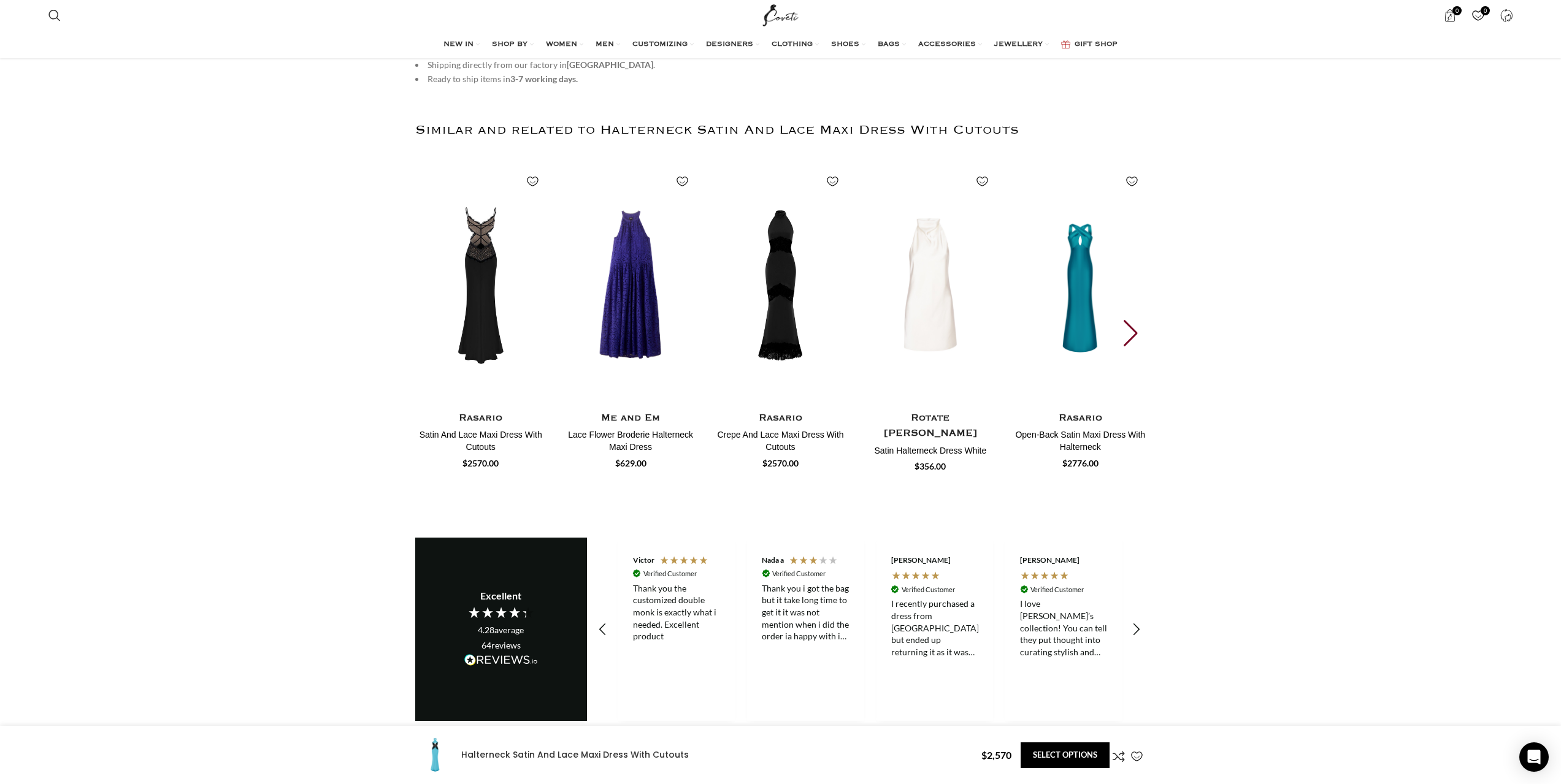
scroll to position [0, 258]
click at [1130, 320] on div "Next slide" at bounding box center [1132, 333] width 17 height 27
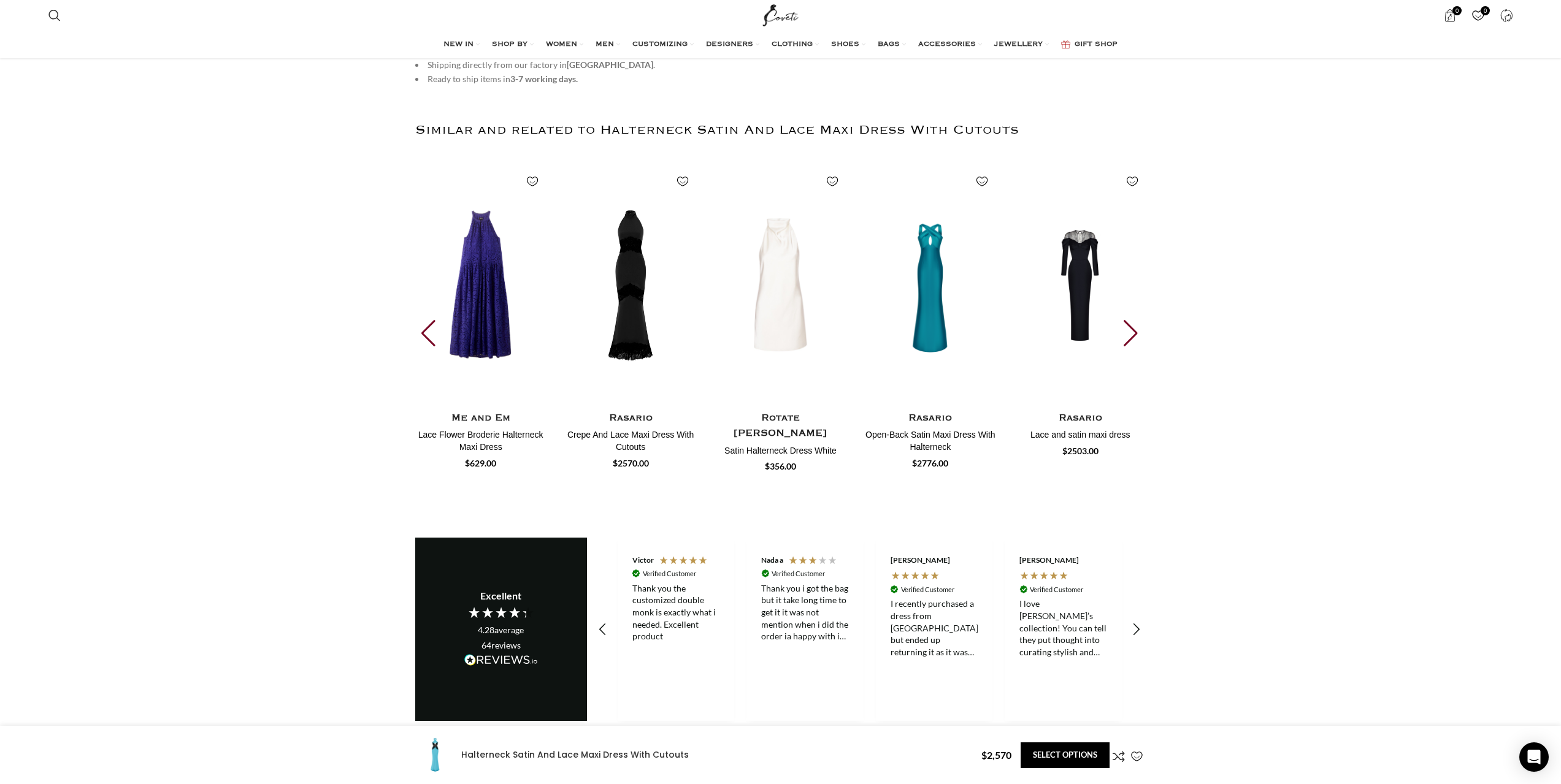
click at [1128, 320] on div "Next slide" at bounding box center [1132, 333] width 17 height 27
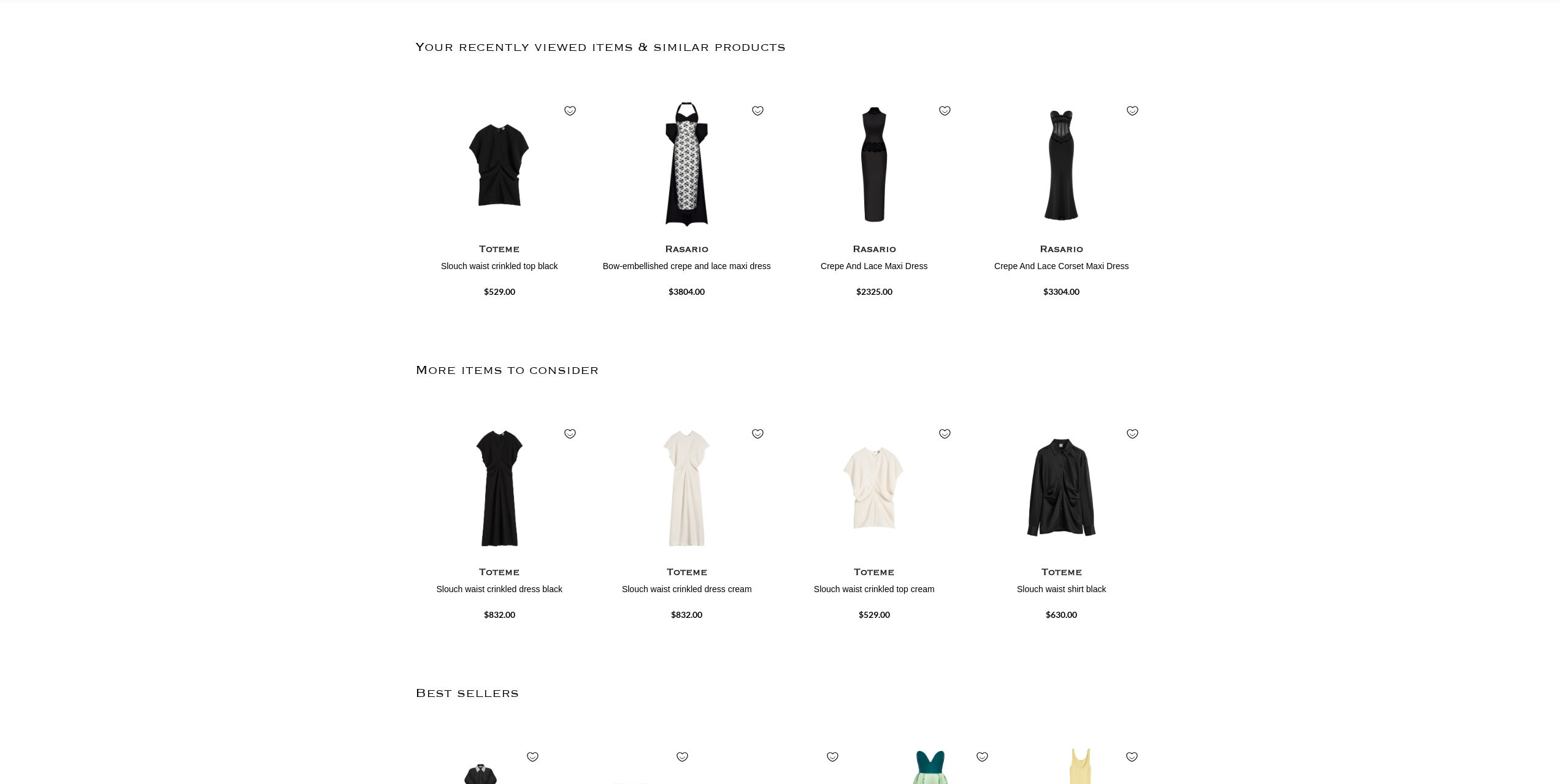
scroll to position [61, 0]
